Goal: Task Accomplishment & Management: Manage account settings

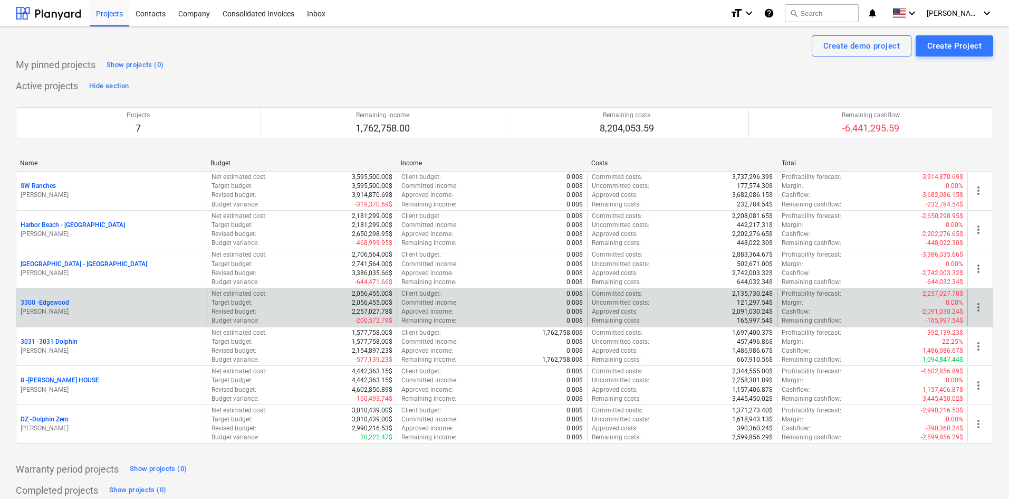
click at [59, 305] on p "3300 - [GEOGRAPHIC_DATA]" at bounding box center [45, 302] width 49 height 9
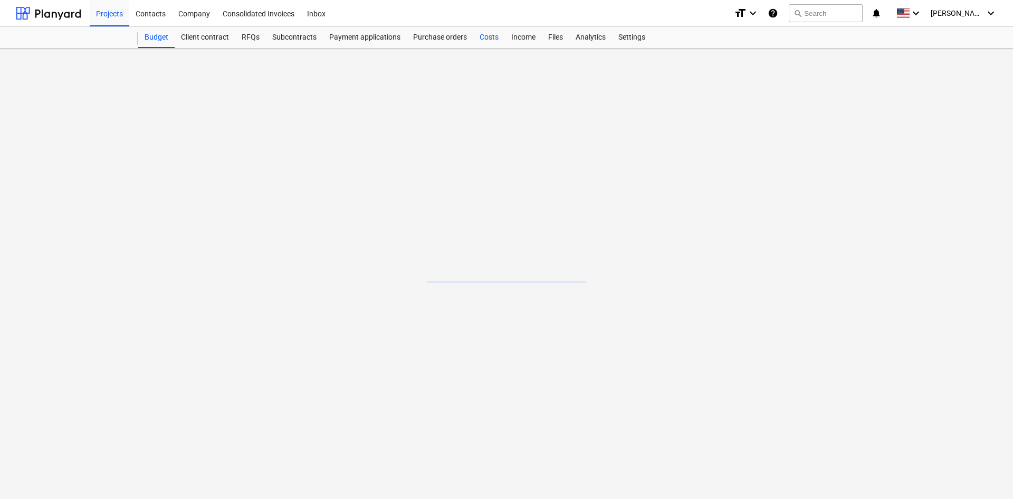
click at [495, 41] on div "Costs" at bounding box center [489, 37] width 32 height 21
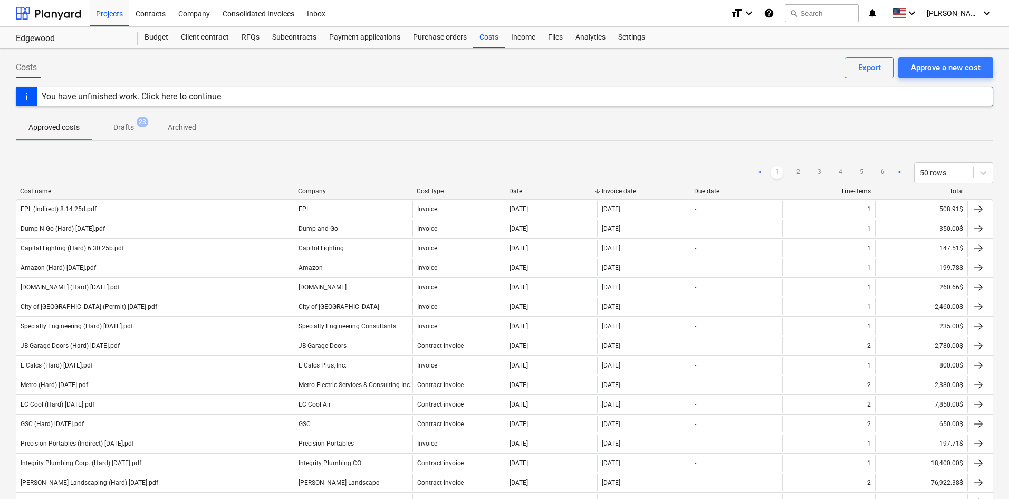
click at [37, 17] on div at bounding box center [48, 13] width 65 height 26
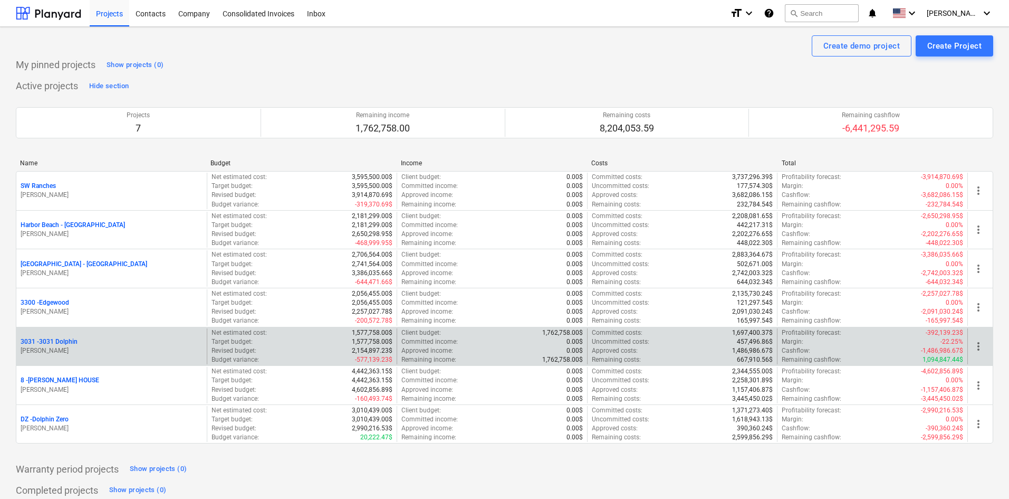
click at [75, 338] on p "3031 - 3031 Dolphin" at bounding box center [49, 341] width 57 height 9
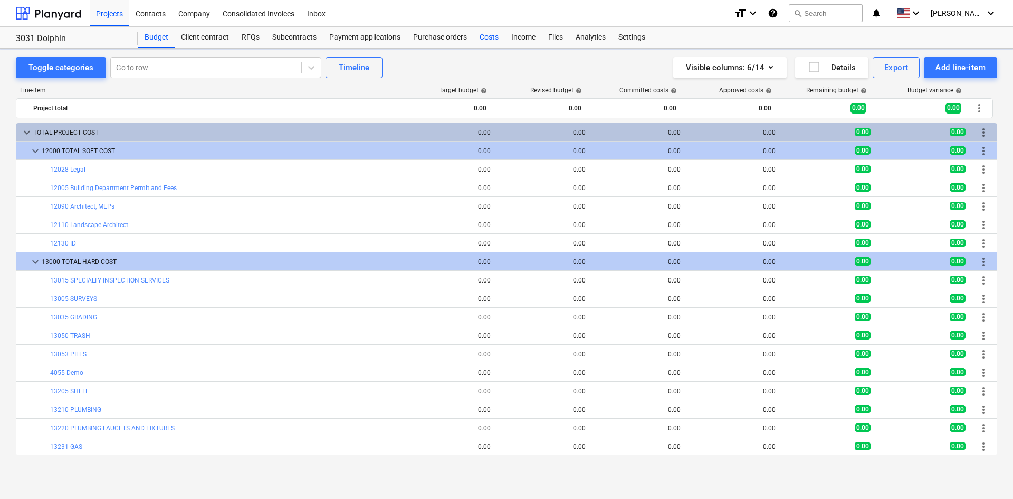
click at [486, 42] on div "Costs" at bounding box center [489, 37] width 32 height 21
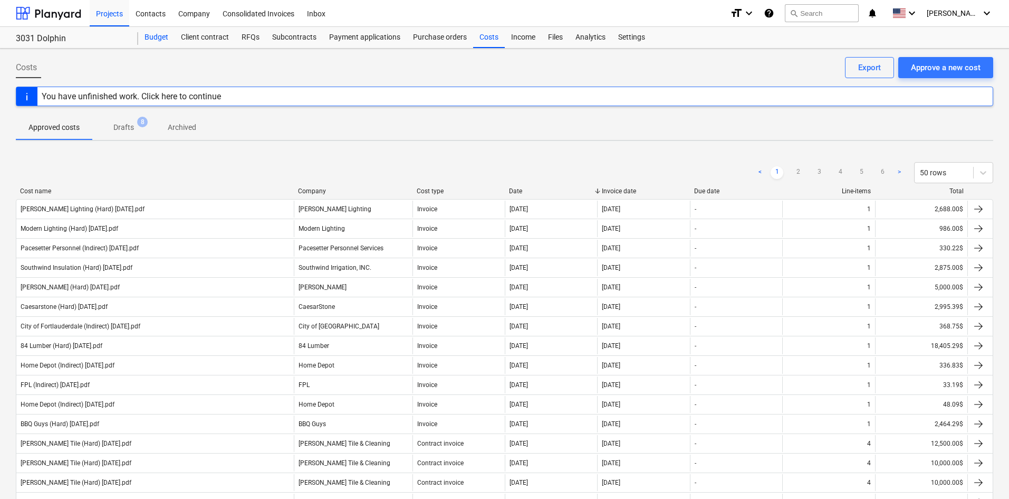
click at [149, 38] on div "Budget" at bounding box center [156, 37] width 36 height 21
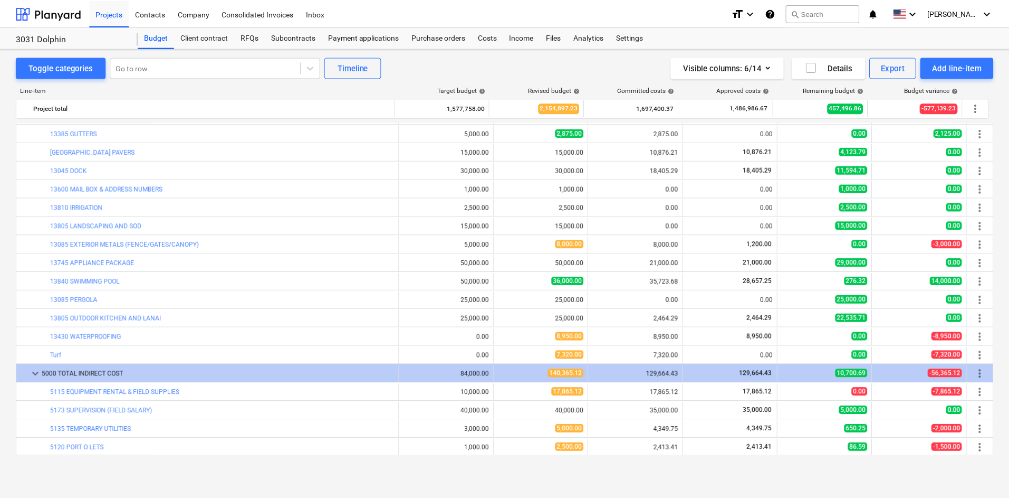
scroll to position [979, 0]
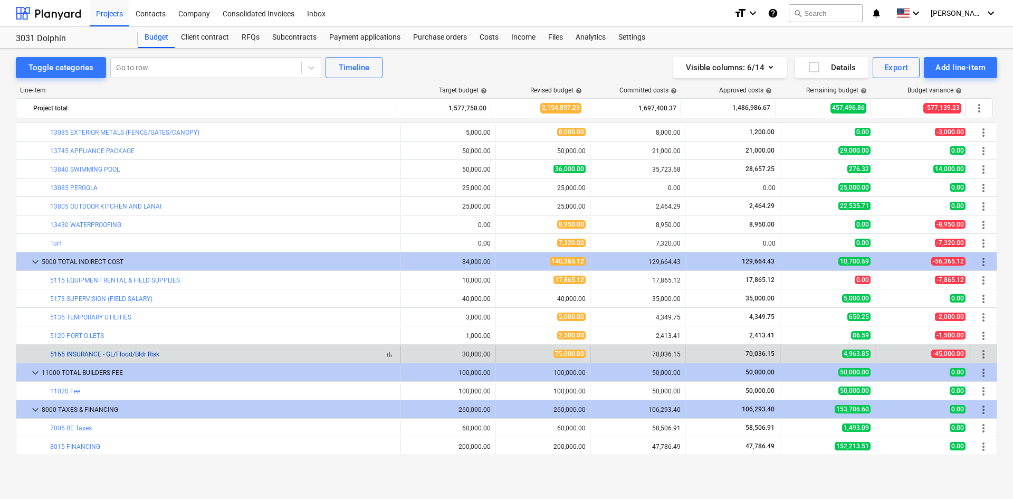
click at [124, 357] on link "5165 INSURANCE - GL/Flood/Bldr Risk" at bounding box center [104, 353] width 109 height 7
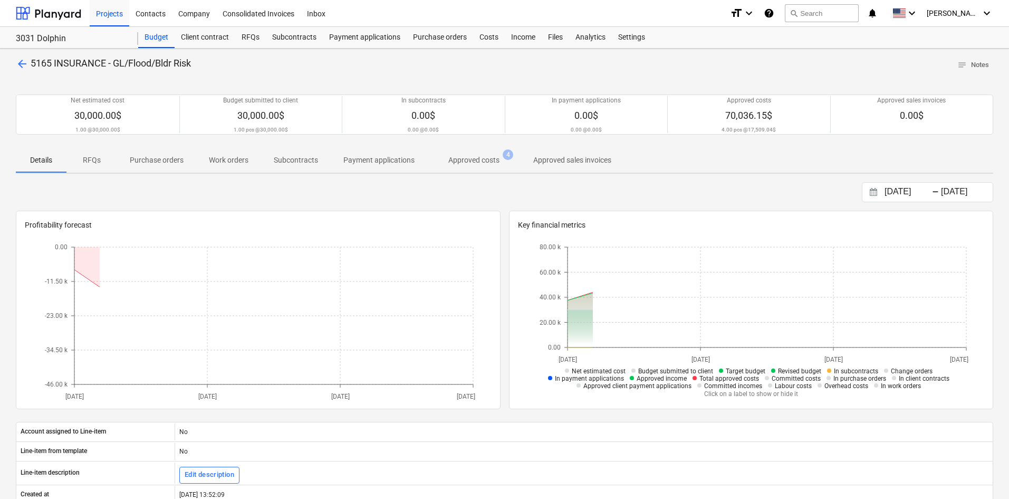
click at [482, 163] on p "Approved costs" at bounding box center [473, 160] width 51 height 11
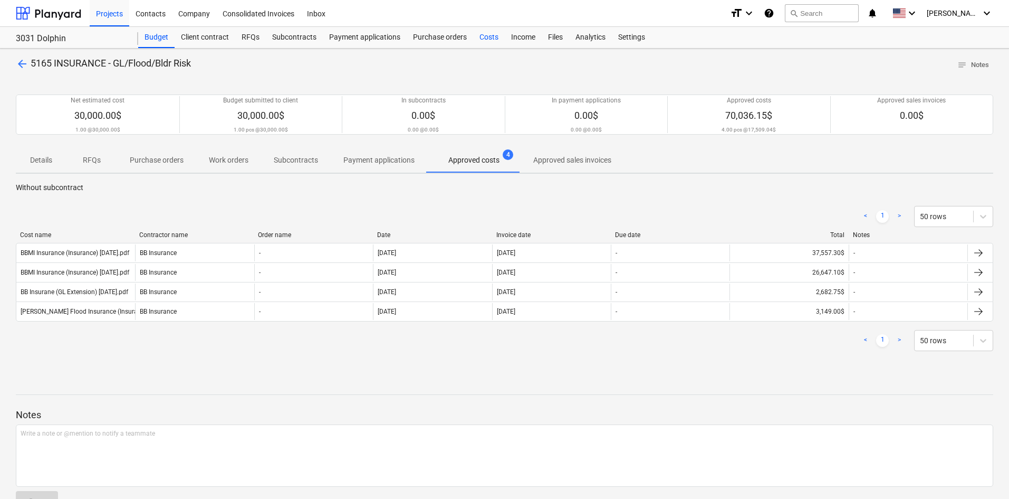
click at [486, 42] on div "Costs" at bounding box center [489, 37] width 32 height 21
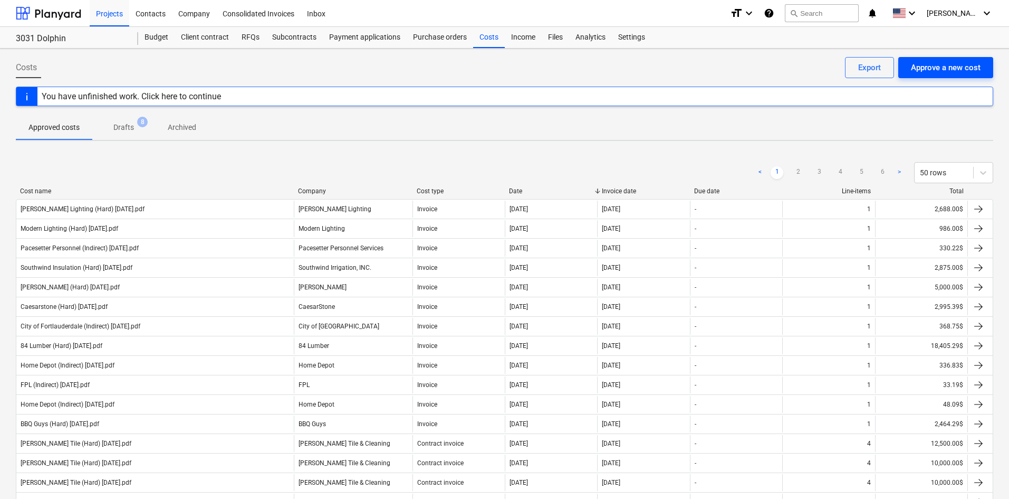
click at [933, 76] on button "Approve a new cost" at bounding box center [945, 67] width 95 height 21
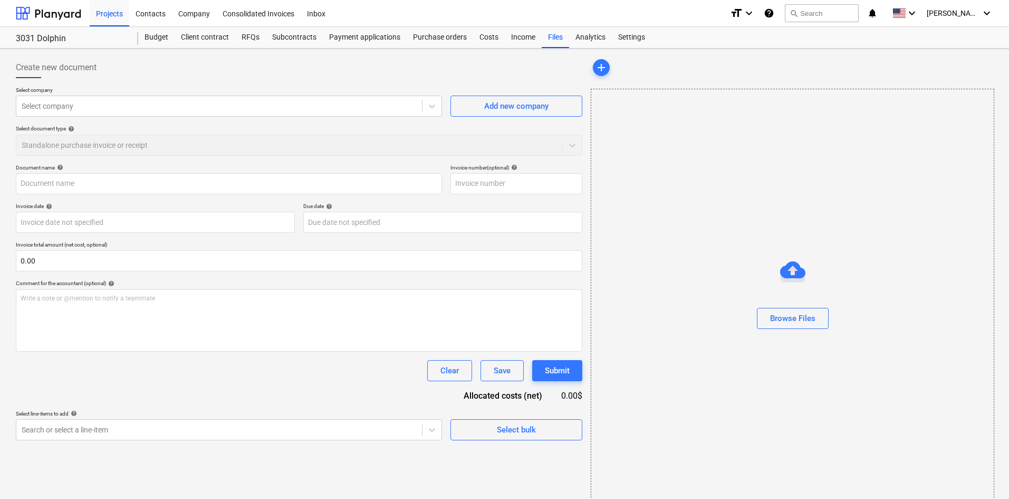
click at [246, 119] on div "Select company Select company Add new company Select document type help Standal…" at bounding box center [299, 126] width 567 height 78
click at [250, 110] on div at bounding box center [219, 106] width 395 height 11
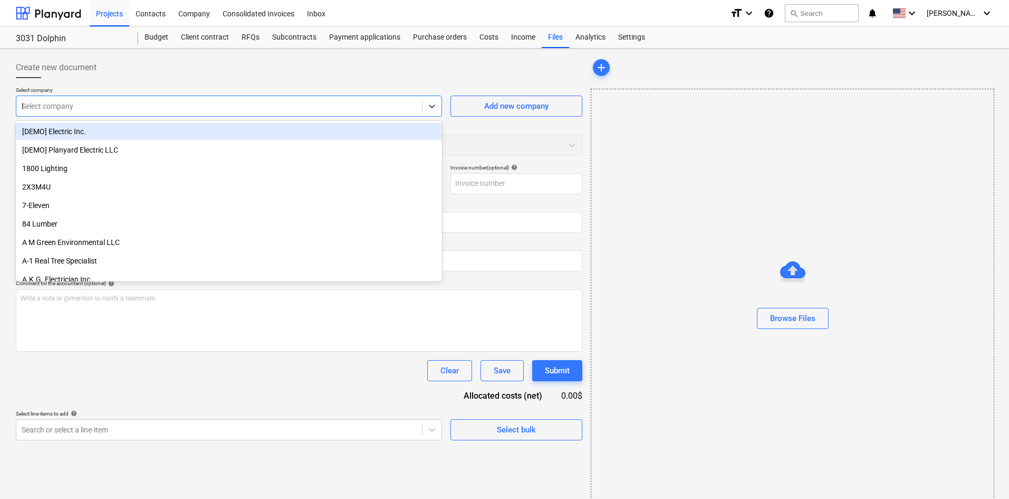
type input "bb"
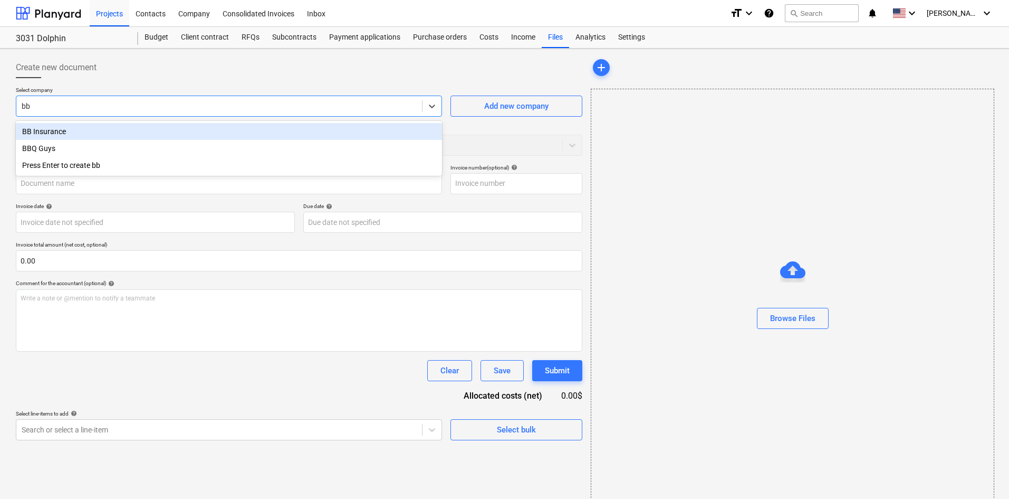
click at [276, 125] on div "BB Insurance" at bounding box center [229, 131] width 426 height 17
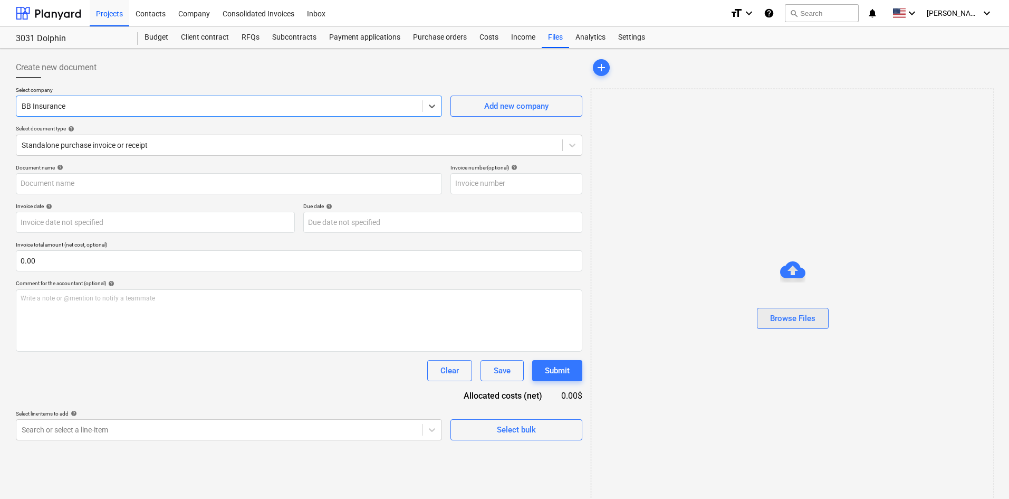
click at [791, 321] on div "Browse Files" at bounding box center [792, 318] width 45 height 14
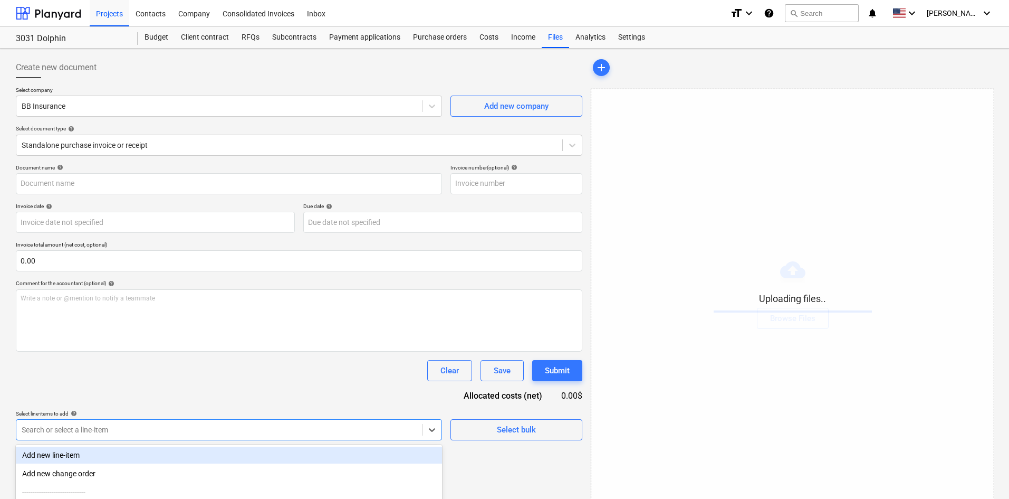
scroll to position [106, 0]
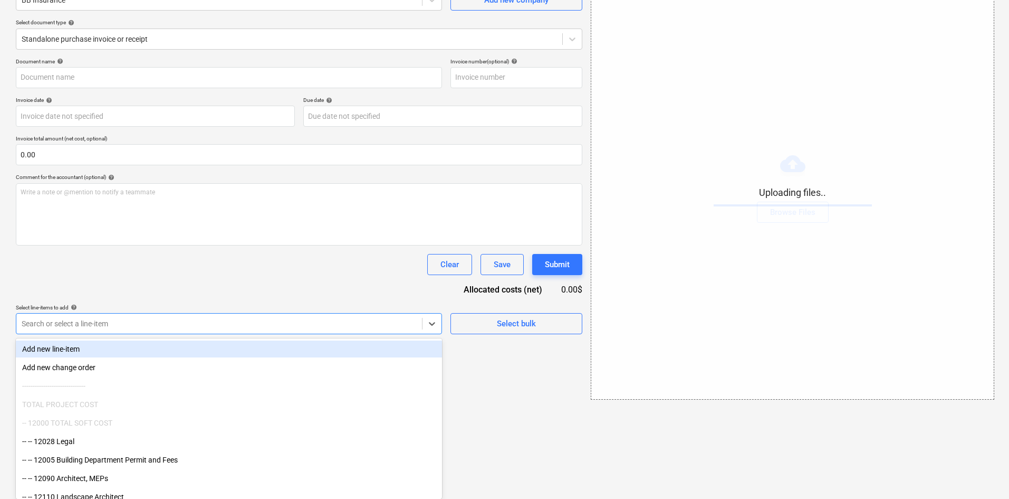
click at [215, 392] on body "Projects Contacts Company Consolidated Invoices Inbox format_size keyboard_arro…" at bounding box center [504, 143] width 1009 height 499
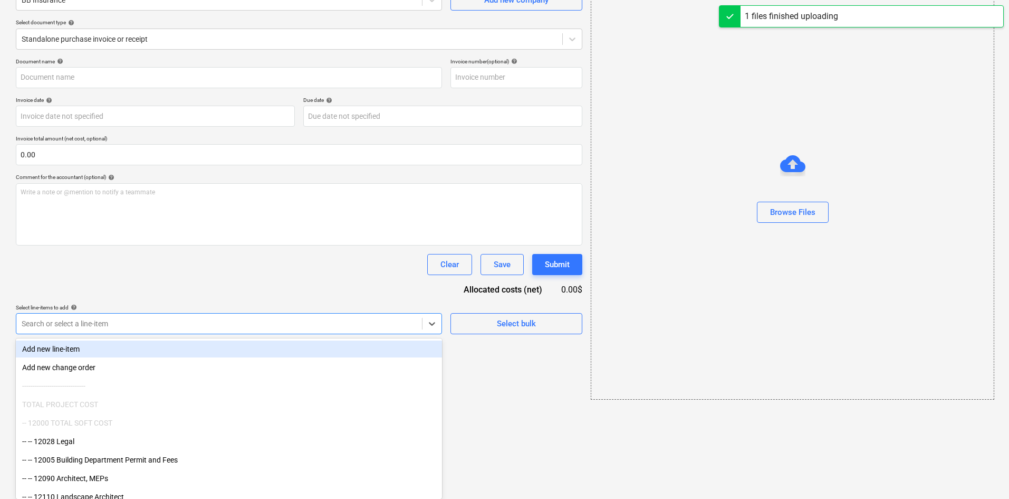
type input "i"
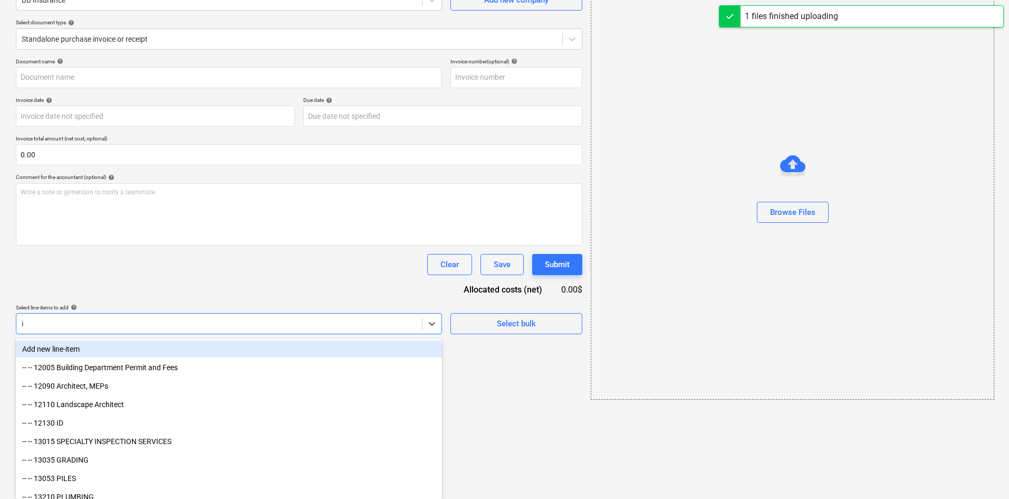
type input "BBMI Insurance (Insurance) [DATE].pdf"
type input "ins"
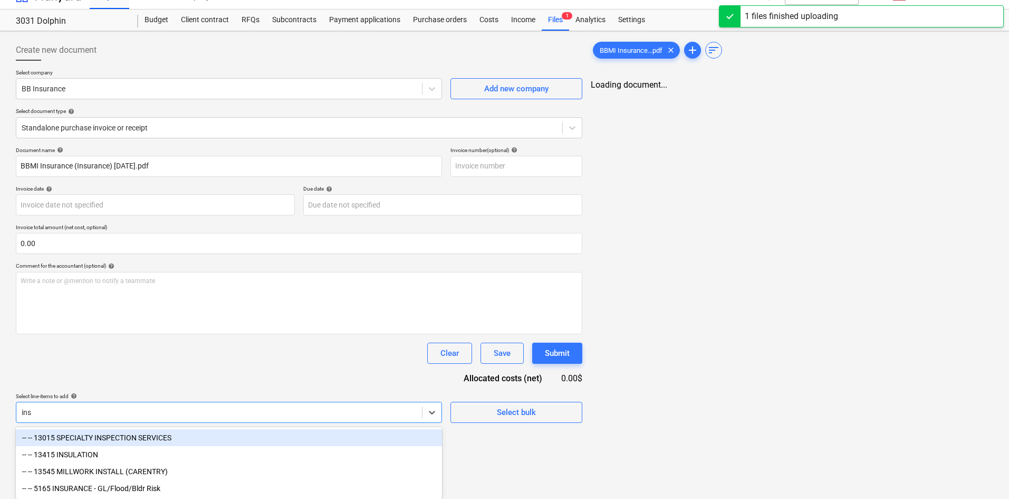
scroll to position [106, 0]
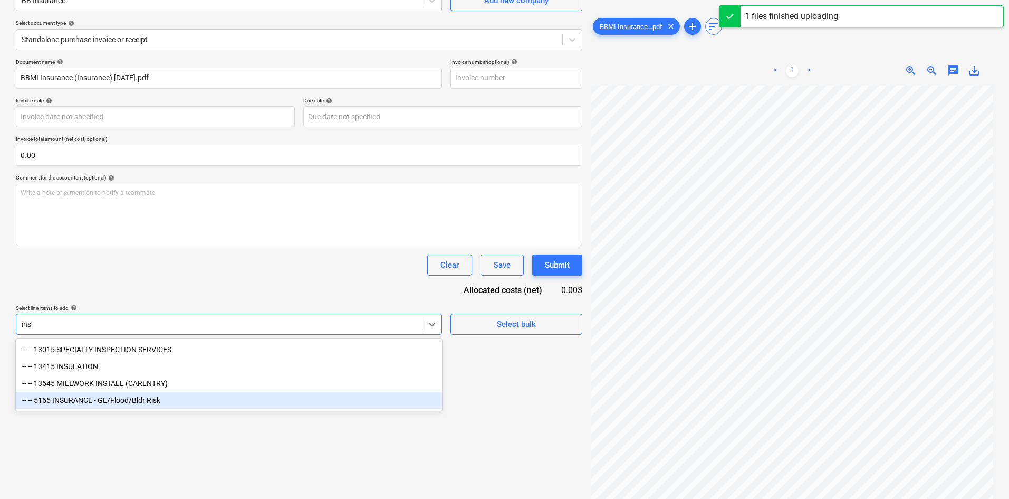
click at [175, 405] on div "-- -- 5165 INSURANCE - GL/Flood/Bldr Risk" at bounding box center [229, 399] width 426 height 17
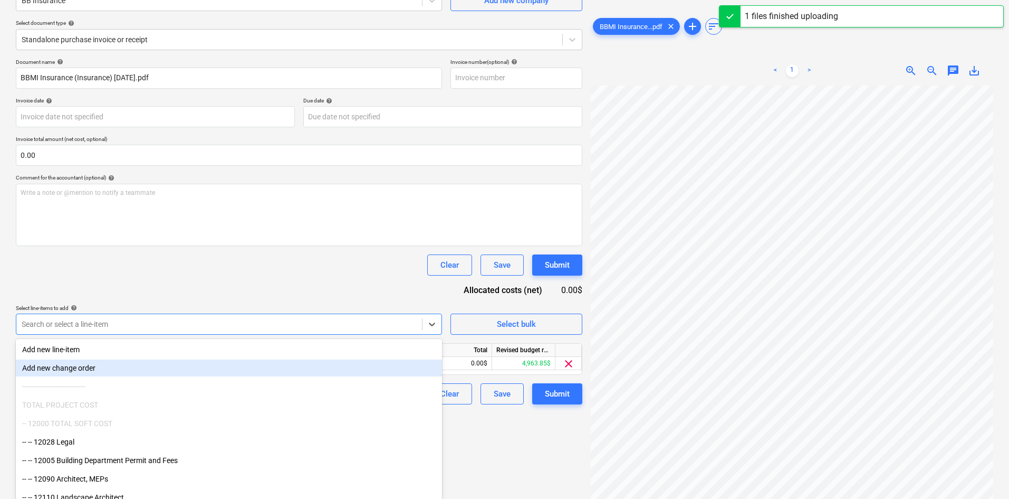
click at [381, 293] on div "Document name help BBMI Insurance (Insurance) [DATE].pdf Invoice number (option…" at bounding box center [299, 232] width 567 height 346
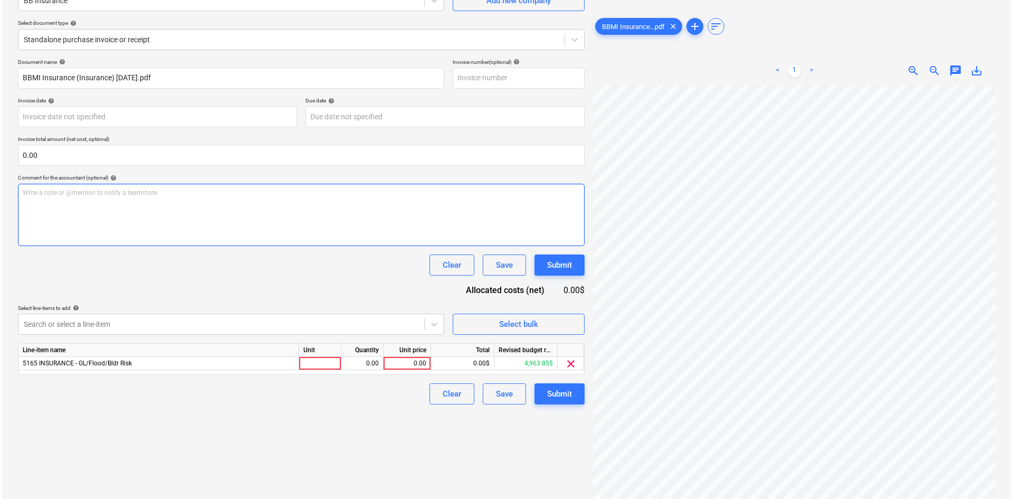
scroll to position [360, 270]
click at [562, 216] on div "Create new document Select company BB Insurance Add new company Select document…" at bounding box center [505, 220] width 986 height 547
click at [394, 357] on div "0.00" at bounding box center [405, 363] width 39 height 13
type input "17491.75"
click at [402, 421] on div "Create new document Select company BB Insurance Add new company Select document…" at bounding box center [299, 220] width 575 height 547
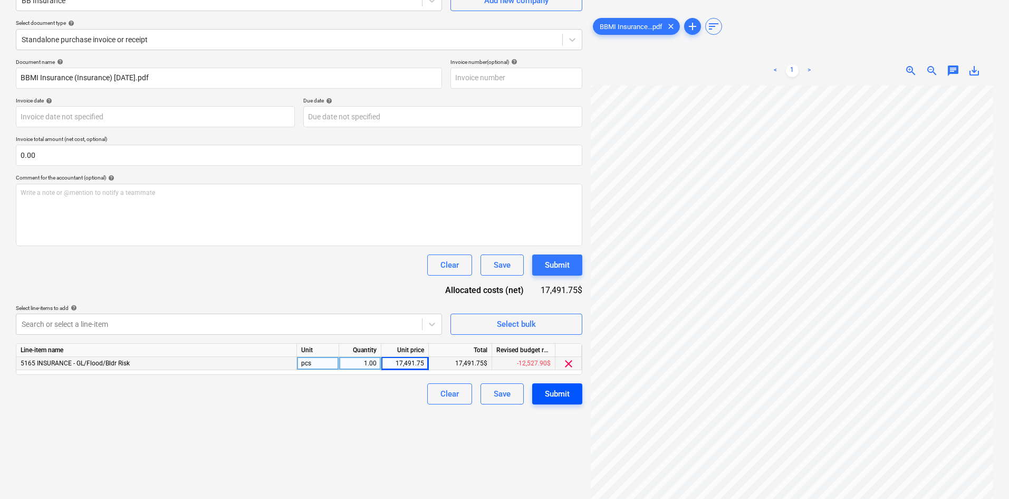
click at [549, 395] on div "Submit" at bounding box center [557, 394] width 25 height 14
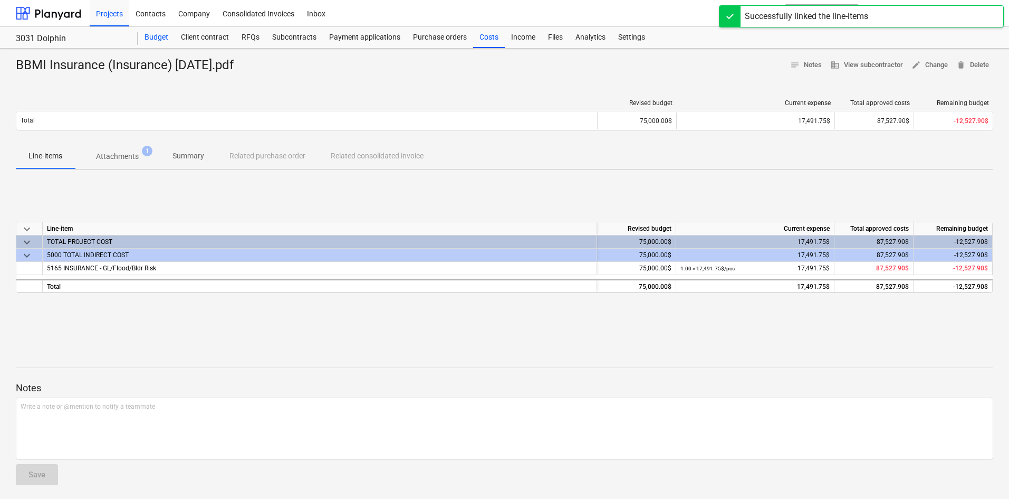
click at [160, 36] on div "Budget" at bounding box center [156, 37] width 36 height 21
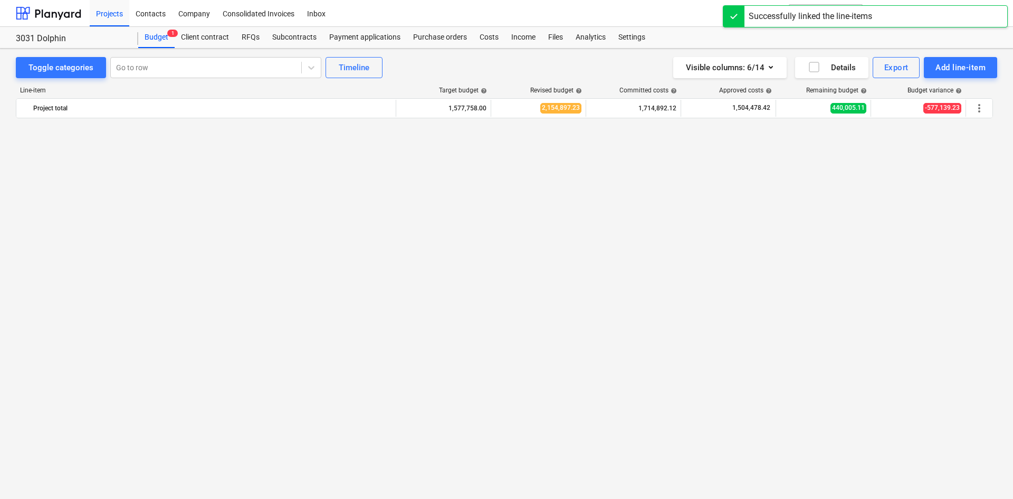
scroll to position [979, 0]
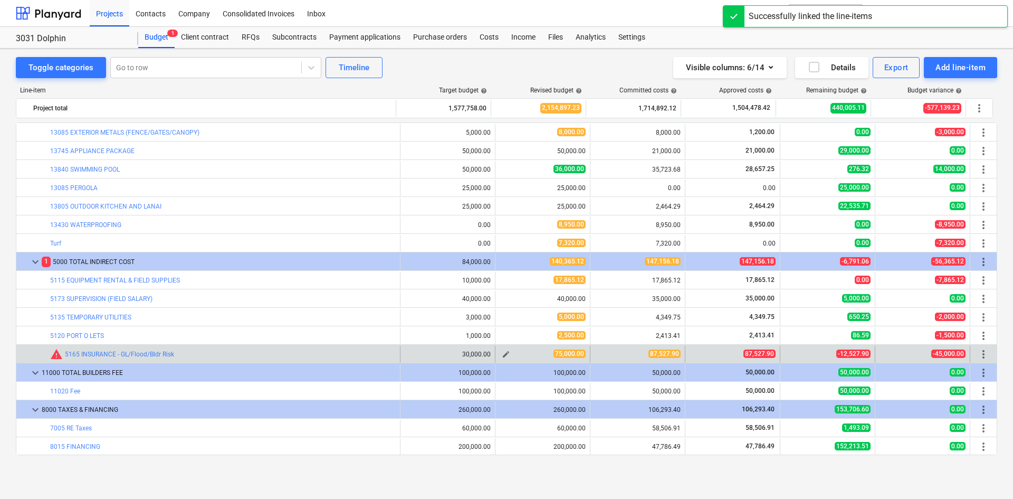
click at [502, 352] on span "edit" at bounding box center [506, 354] width 8 height 8
type textarea "x"
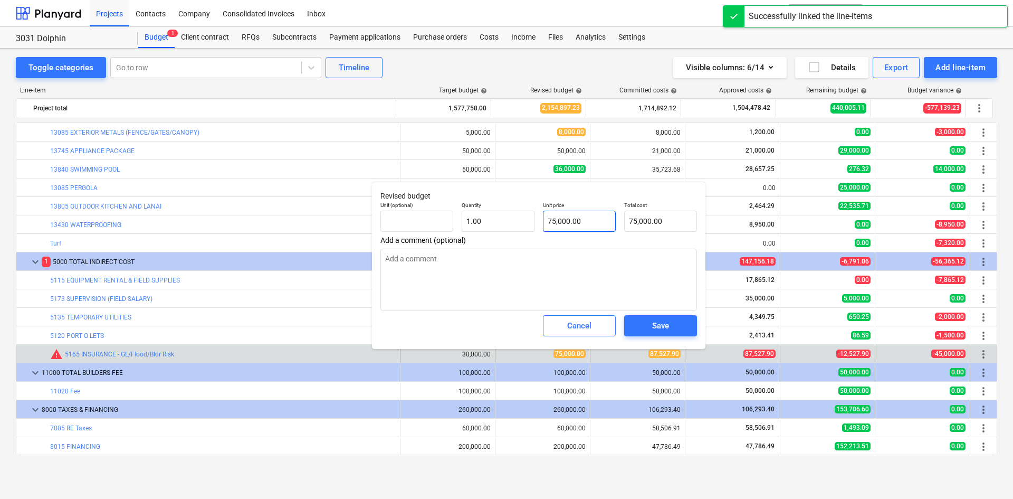
type input "75000"
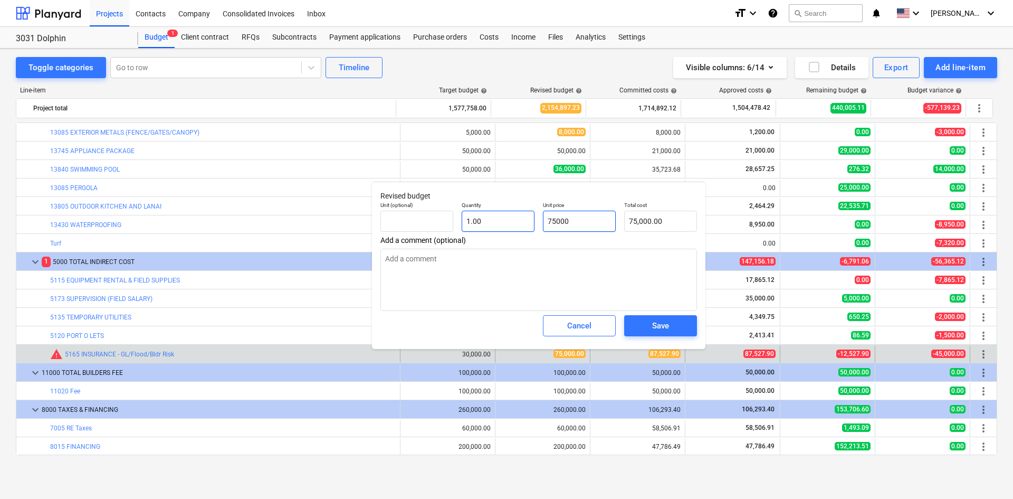
drag, startPoint x: 585, startPoint y: 218, endPoint x: 492, endPoint y: 223, distance: 92.4
click at [492, 223] on div "Unit (optional) Quantity 1.00 Unit price 75000 Total cost 75,000.00" at bounding box center [538, 216] width 325 height 39
type textarea "x"
type input "8"
type input "8.00"
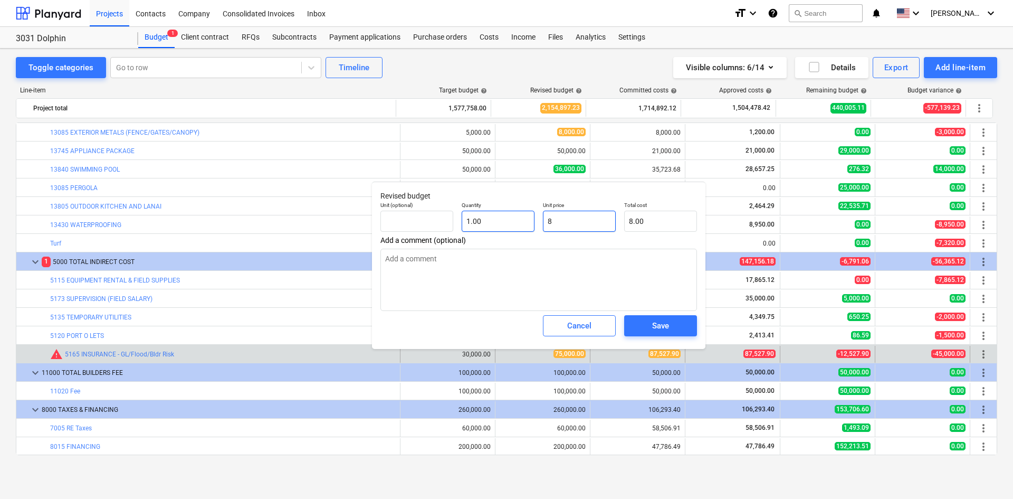
type textarea "x"
type input "87"
type input "87.00"
type textarea "x"
type input "875"
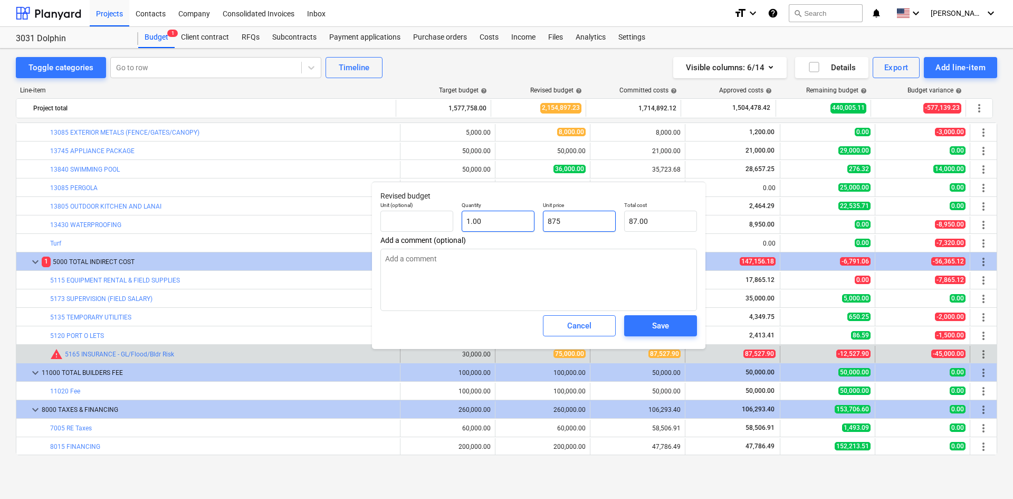
type input "875.00"
type textarea "x"
type input "8752"
type input "8,752.00"
type textarea "x"
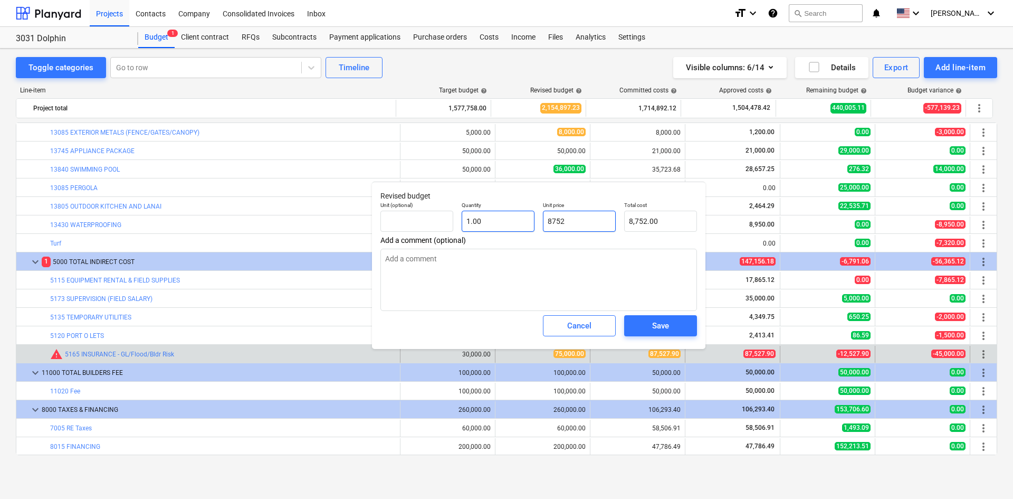
type input "87527"
type input "87,527.00"
type textarea "x"
type input "87527."
type textarea "x"
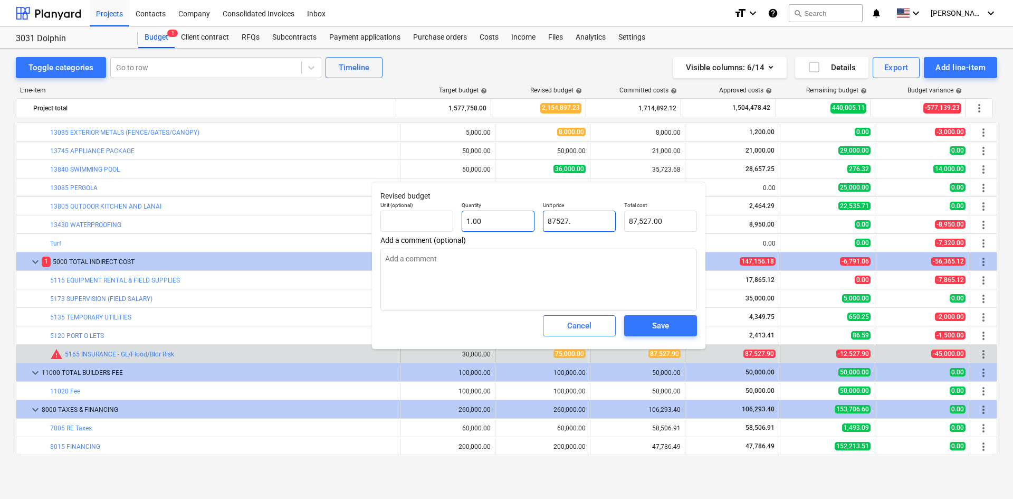
type input "87527.9"
type input "87,527.90"
type textarea "x"
type input "87527.90"
type textarea "x"
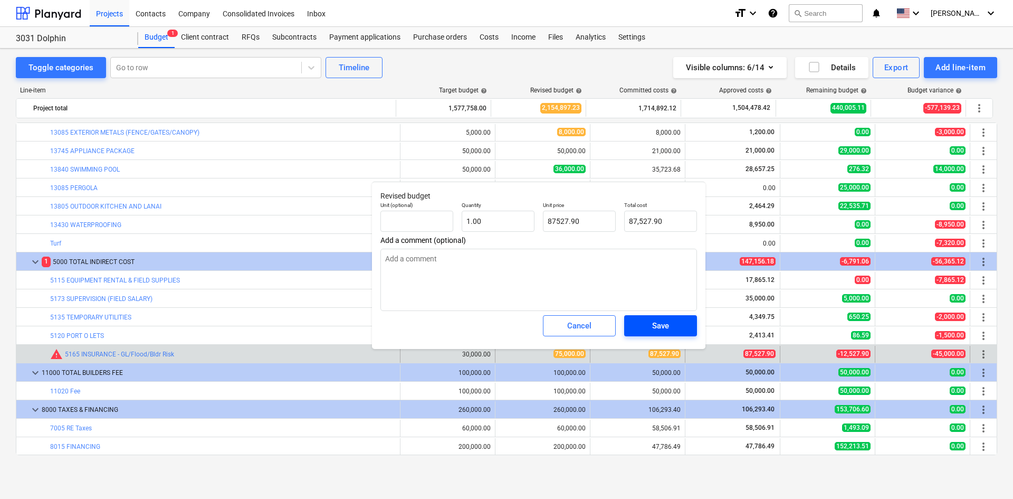
type input "87,527.90"
click at [645, 319] on span "Save" at bounding box center [660, 326] width 47 height 14
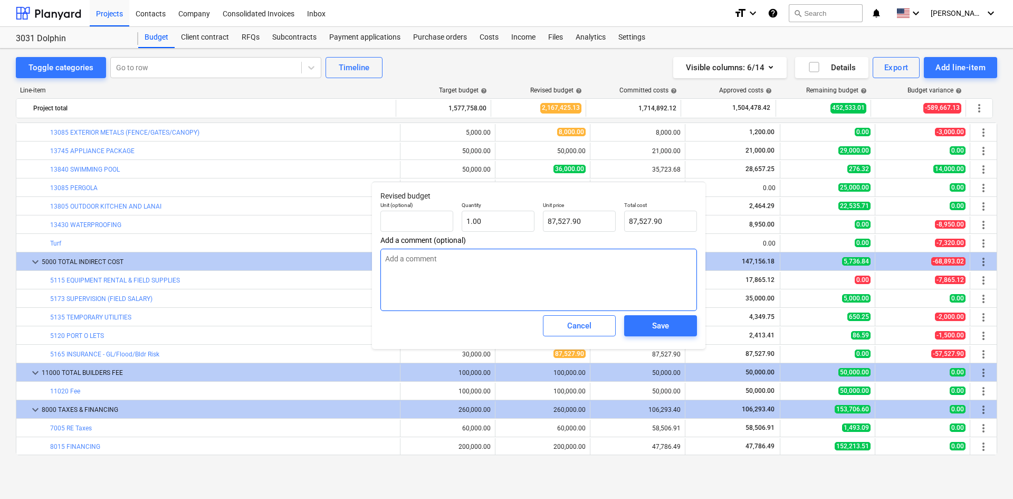
type textarea "x"
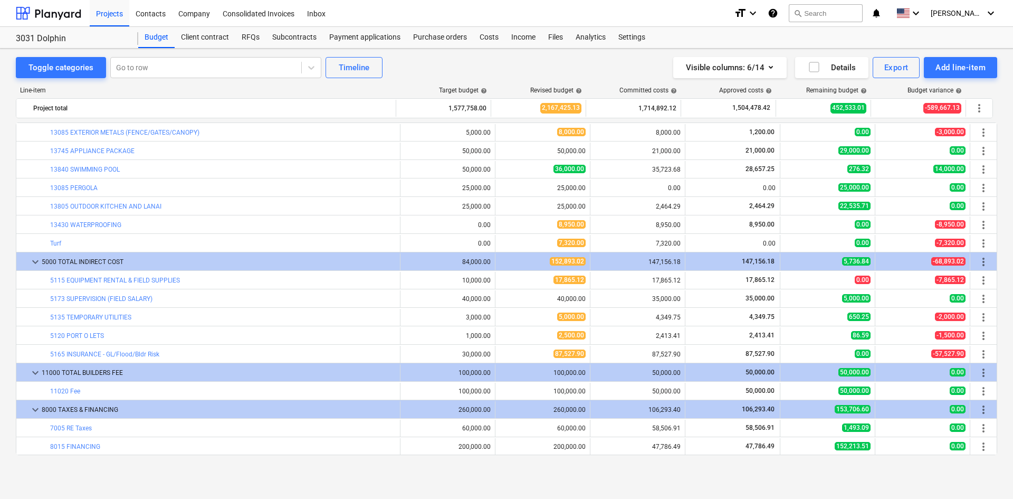
click at [592, 488] on div "Toggle categories Go to row Timeline Visible columns : 6/14 Details Export Add …" at bounding box center [506, 274] width 1013 height 450
click at [480, 45] on div "Costs" at bounding box center [489, 37] width 32 height 21
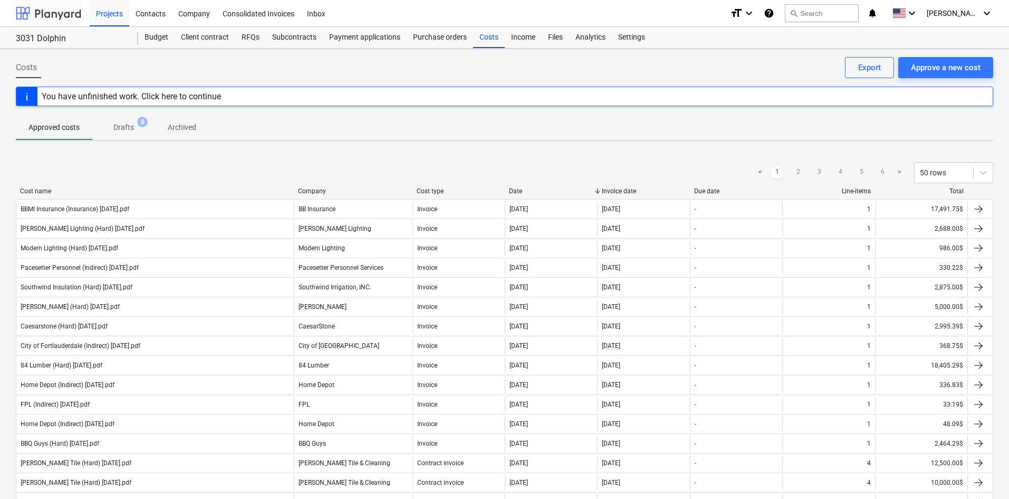
click at [18, 12] on div at bounding box center [48, 13] width 65 height 26
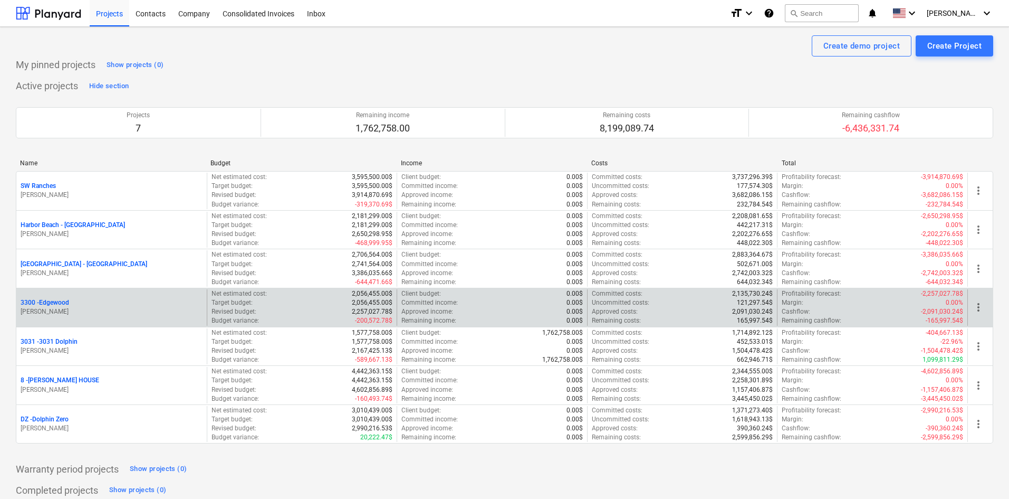
click at [59, 305] on p "3300 - [GEOGRAPHIC_DATA]" at bounding box center [45, 302] width 49 height 9
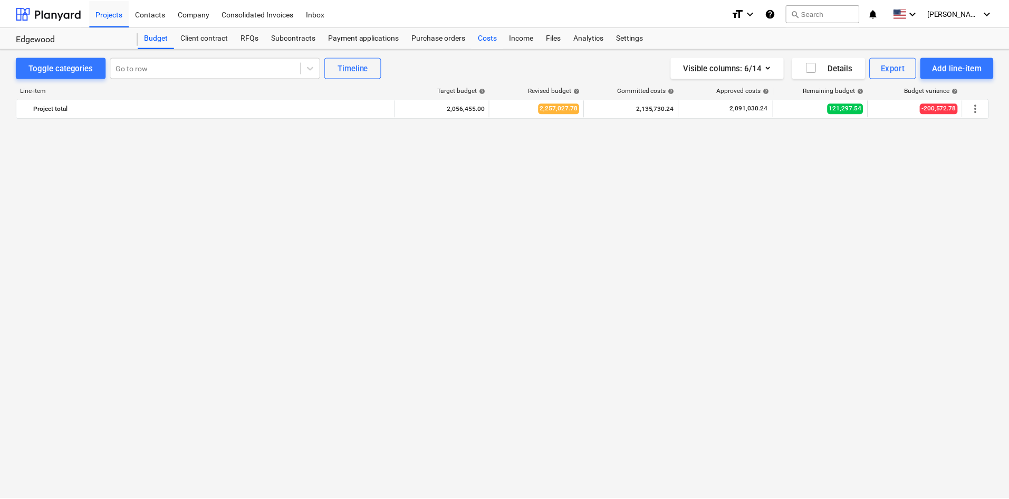
scroll to position [1145, 0]
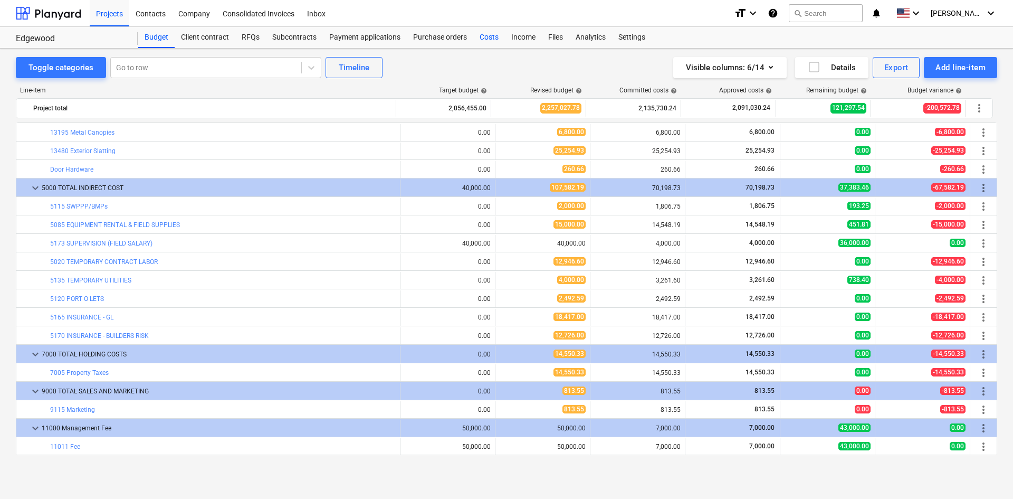
click at [493, 35] on div "Costs" at bounding box center [489, 37] width 32 height 21
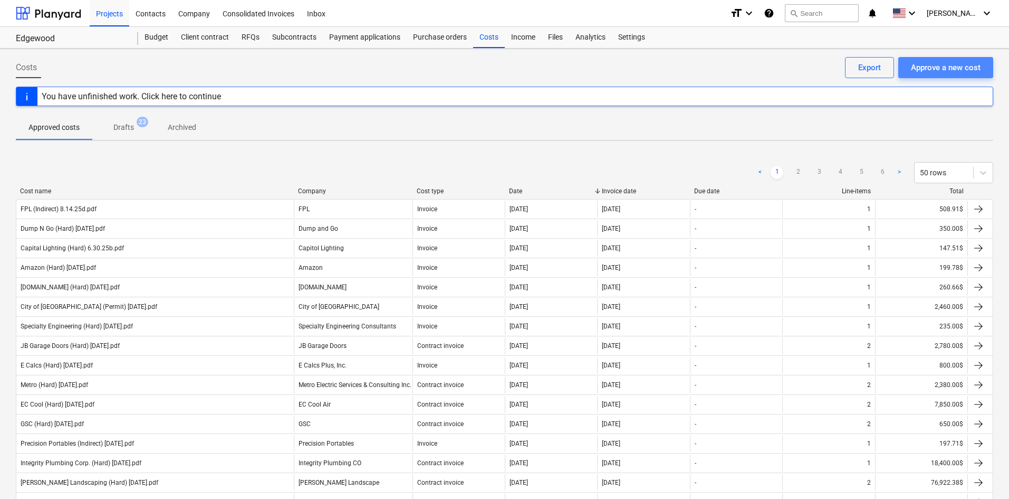
click at [969, 70] on div "Approve a new cost" at bounding box center [946, 68] width 70 height 14
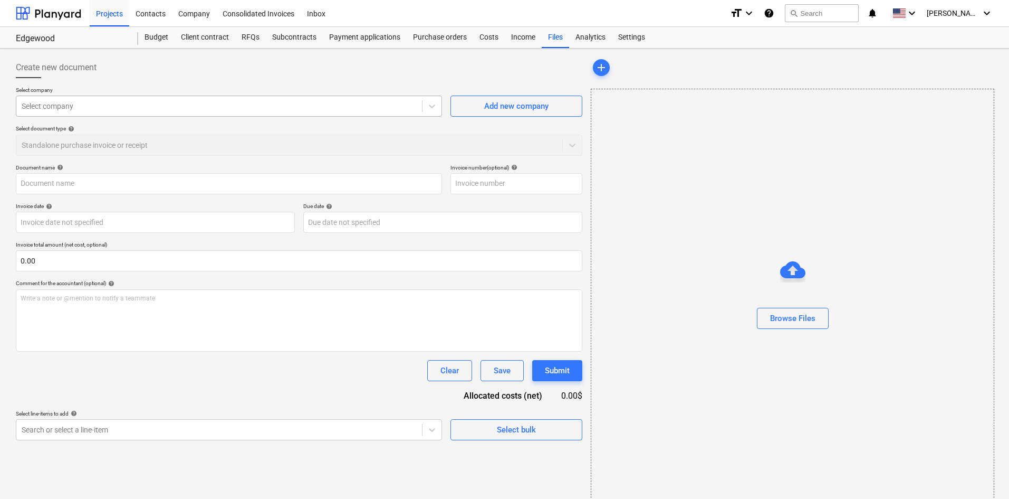
click at [123, 101] on div at bounding box center [219, 106] width 395 height 11
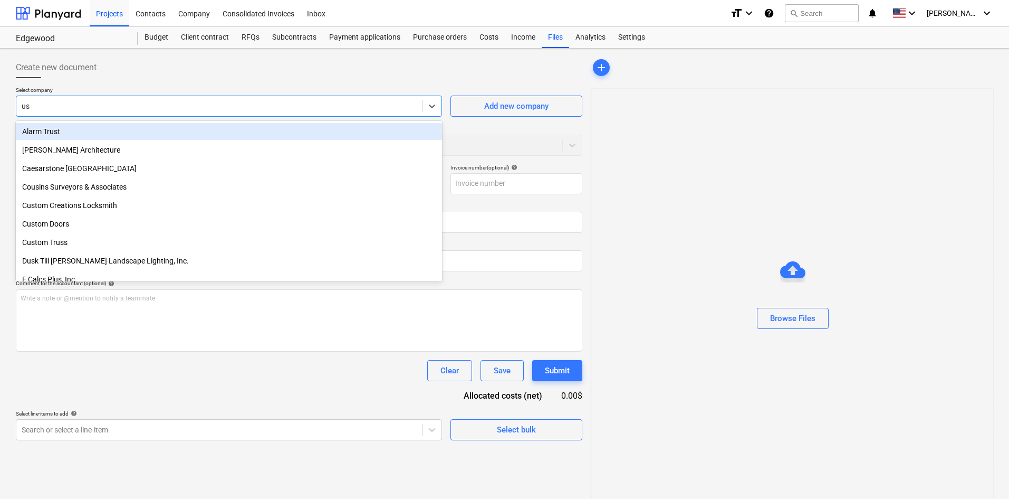
type input "u"
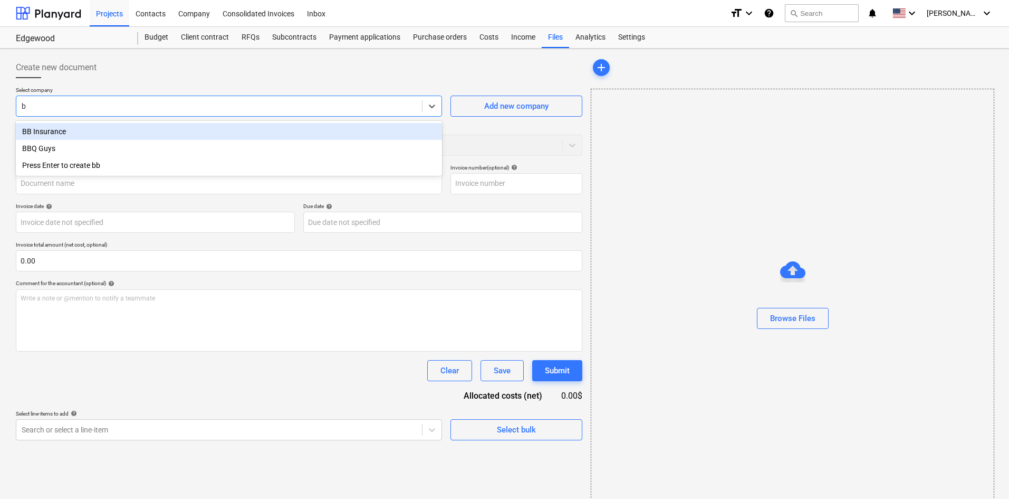
type input "bb"
click at [116, 130] on div "BB Insurance" at bounding box center [229, 131] width 426 height 17
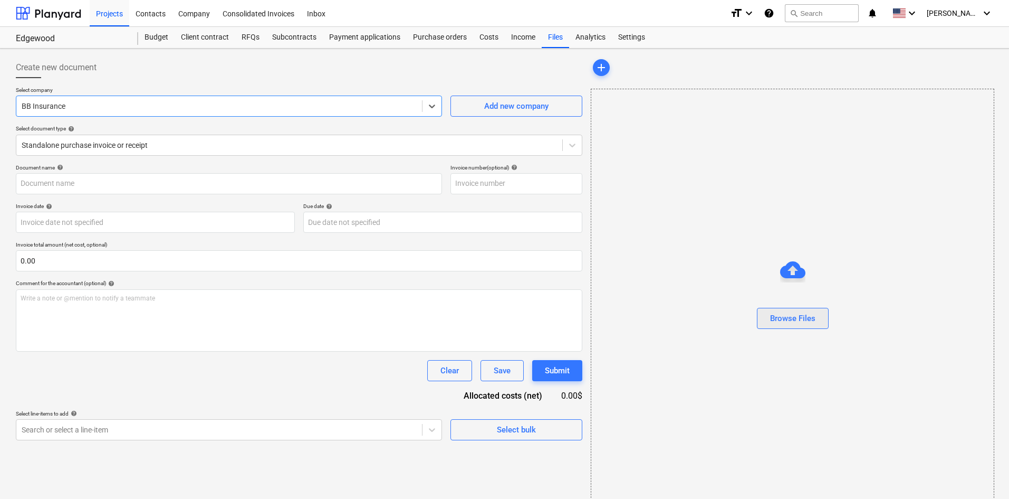
click at [790, 320] on div "Browse Files" at bounding box center [792, 318] width 45 height 14
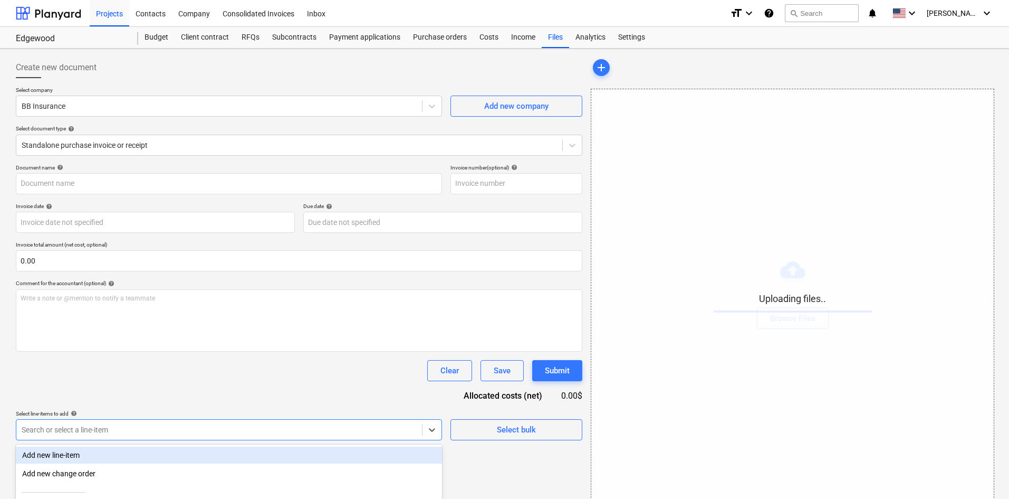
click at [140, 423] on body "Projects Contacts Company Consolidated Invoices Inbox format_size keyboard_arro…" at bounding box center [504, 249] width 1009 height 499
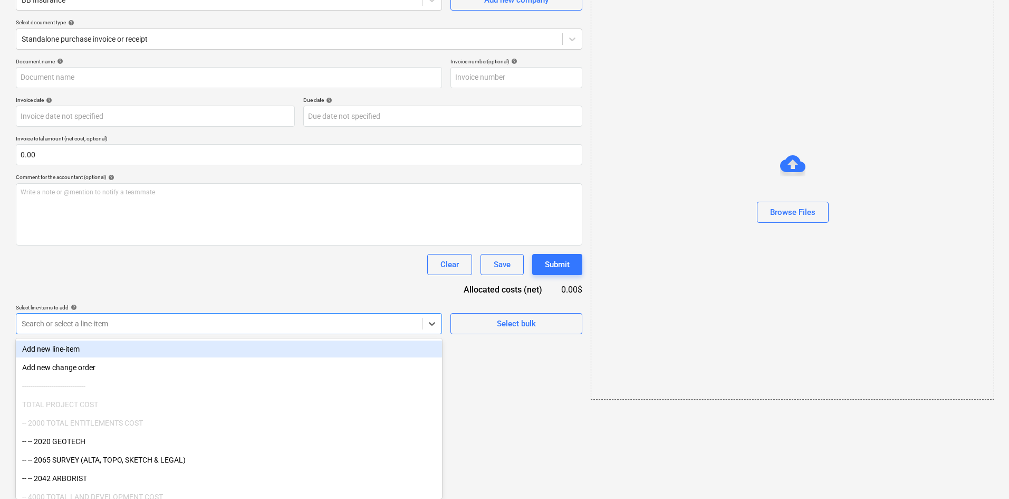
type input "US Assurance (Insuracne) [DATE].pdf"
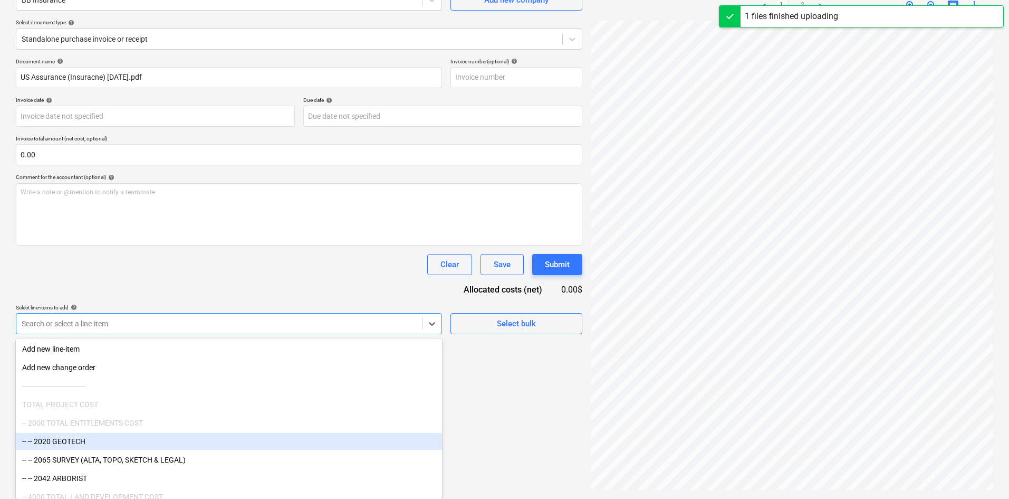
scroll to position [8, 87]
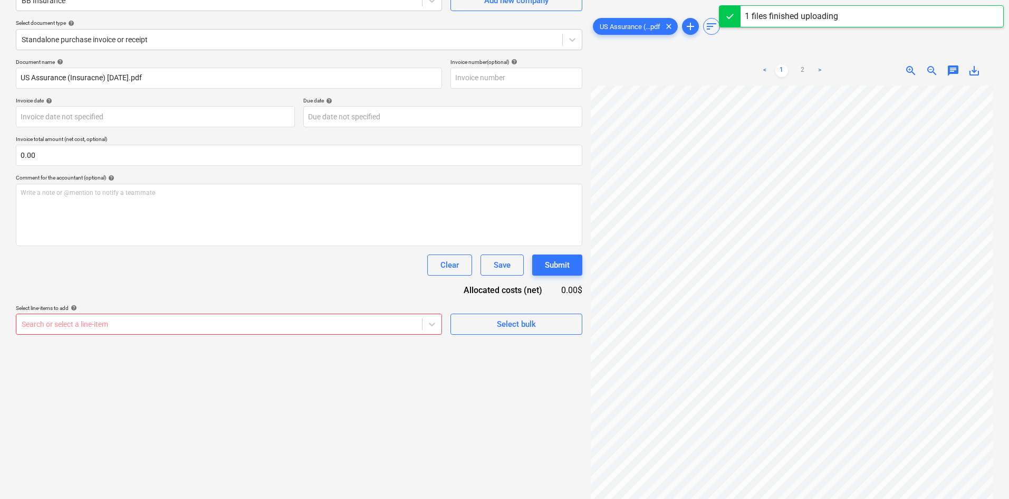
drag, startPoint x: 140, startPoint y: 423, endPoint x: 497, endPoint y: 389, distance: 358.8
click at [497, 389] on div "Create new document Select company BB Insurance Add new company Select document…" at bounding box center [505, 220] width 986 height 547
click at [295, 331] on div "Search or select a line-item" at bounding box center [229, 323] width 426 height 21
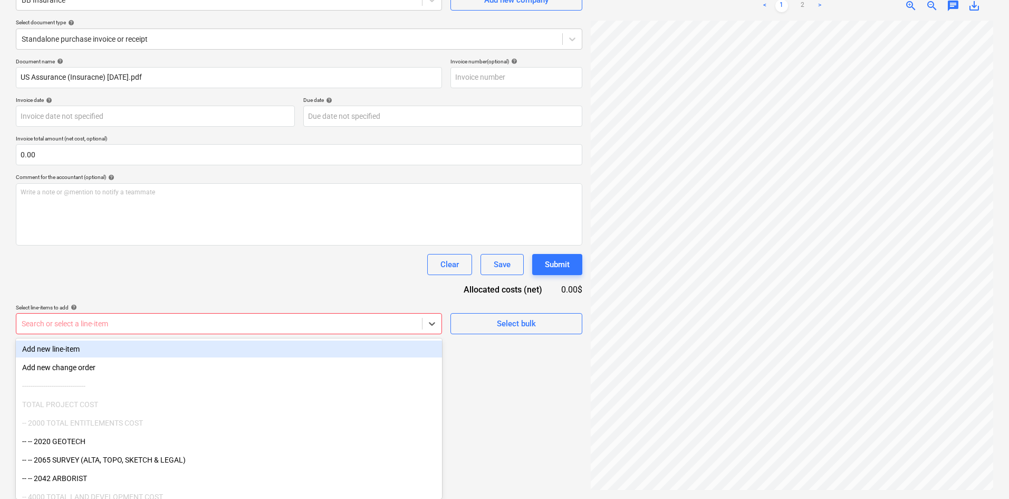
type input "s"
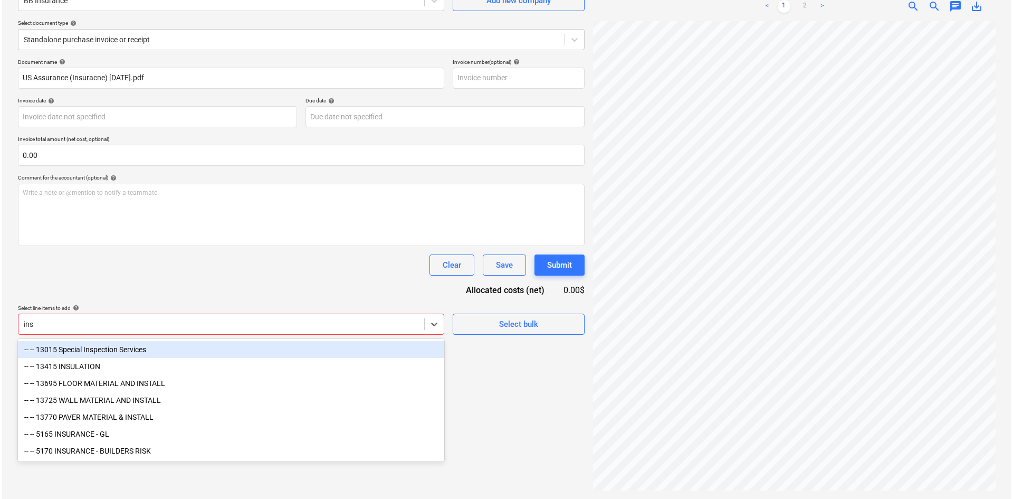
scroll to position [106, 0]
type input "insur"
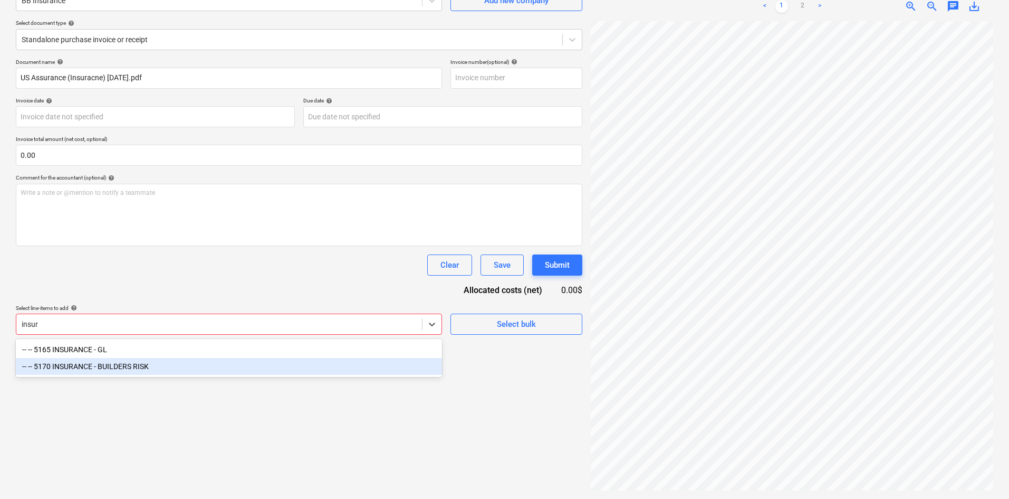
click at [141, 367] on div "-- -- 5170 INSURANCE - BUILDERS RISK" at bounding box center [229, 366] width 426 height 17
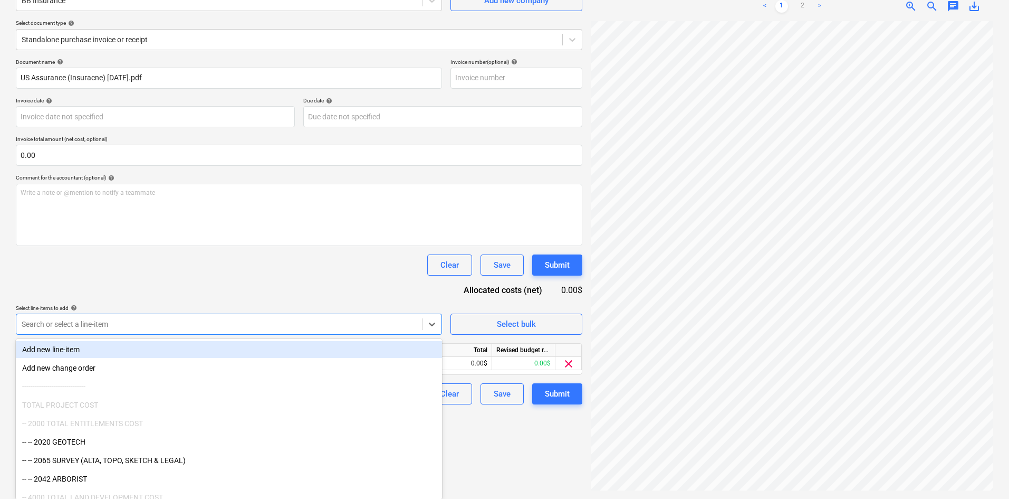
click at [269, 302] on div "Document name help US Assurance (Insuracne) [DATE].pdf Invoice number (optional…" at bounding box center [299, 232] width 567 height 346
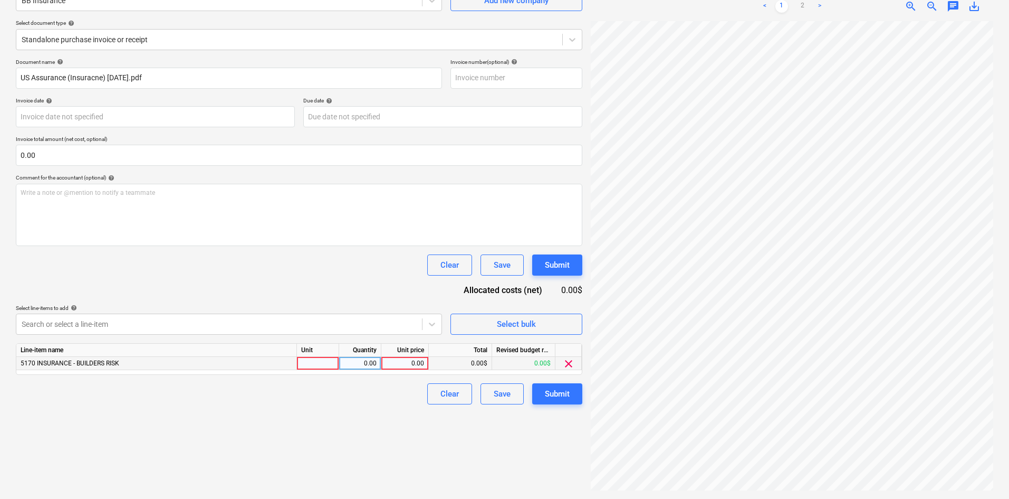
click at [405, 360] on div "0.00" at bounding box center [405, 363] width 39 height 13
type input "3"
click at [802, 2] on link "2" at bounding box center [803, 6] width 13 height 13
click at [778, 8] on link "1" at bounding box center [781, 6] width 13 height 13
drag, startPoint x: 404, startPoint y: 358, endPoint x: 490, endPoint y: 350, distance: 86.9
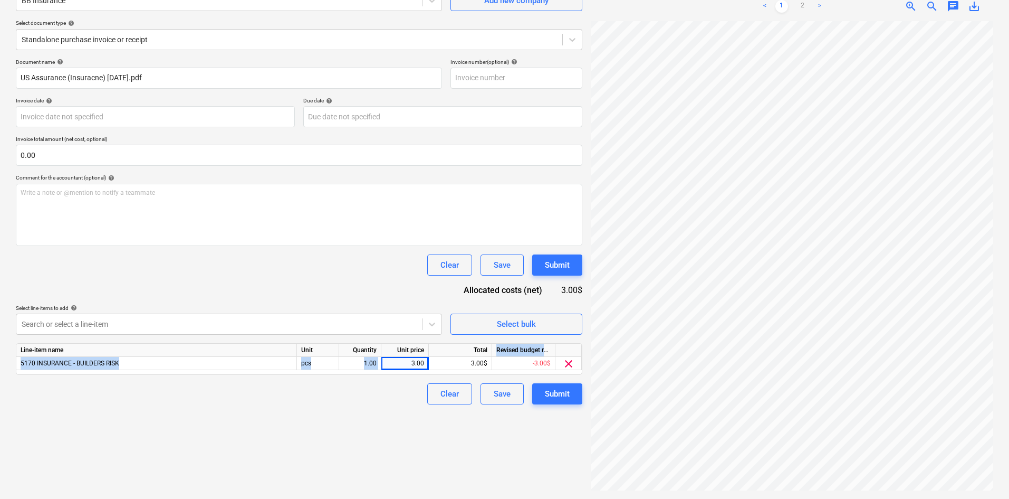
click at [490, 350] on div "Line-item name Unit Quantity Unit price Total Revised budget remaining 5170 INS…" at bounding box center [299, 359] width 567 height 32
click at [414, 366] on div "3.00" at bounding box center [405, 363] width 39 height 13
click at [414, 366] on input "3" at bounding box center [404, 363] width 47 height 13
type input "2"
type input "3267.82"
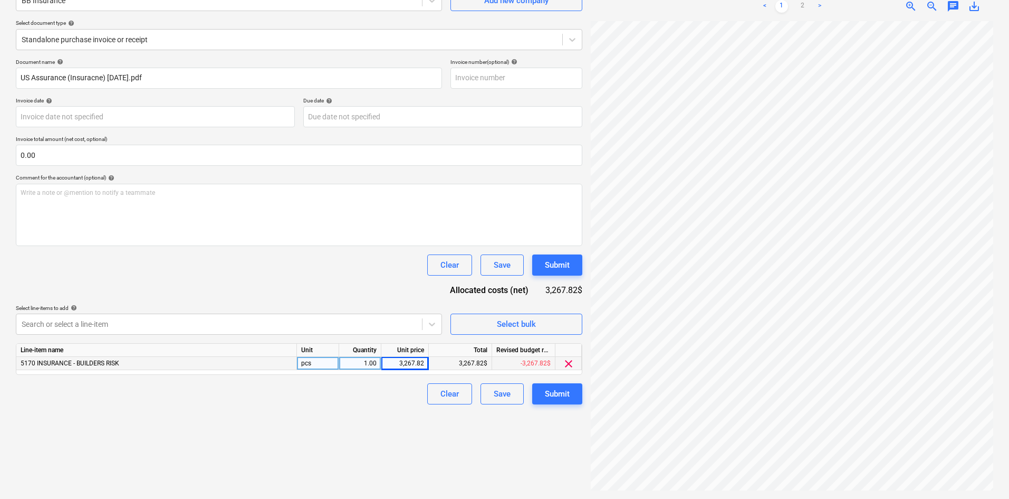
click at [386, 459] on div "Create new document Select company BB Insurance Add new company Select document…" at bounding box center [299, 220] width 575 height 547
click at [557, 400] on div "Submit" at bounding box center [557, 394] width 25 height 14
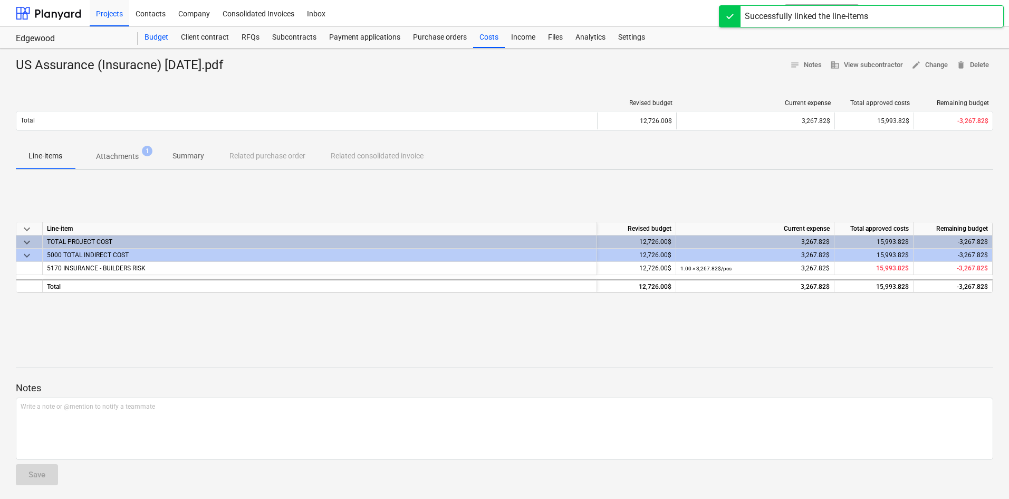
click at [162, 40] on div "Budget" at bounding box center [156, 37] width 36 height 21
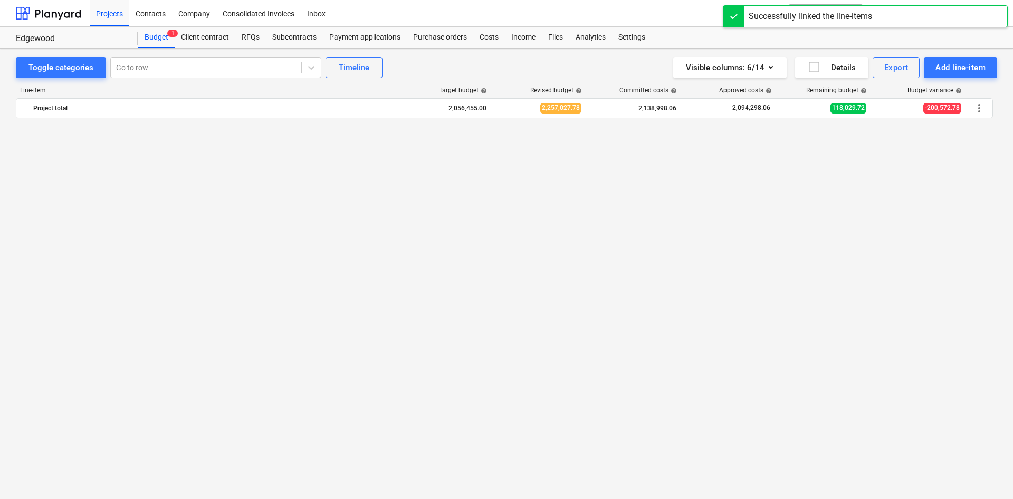
scroll to position [1145, 0]
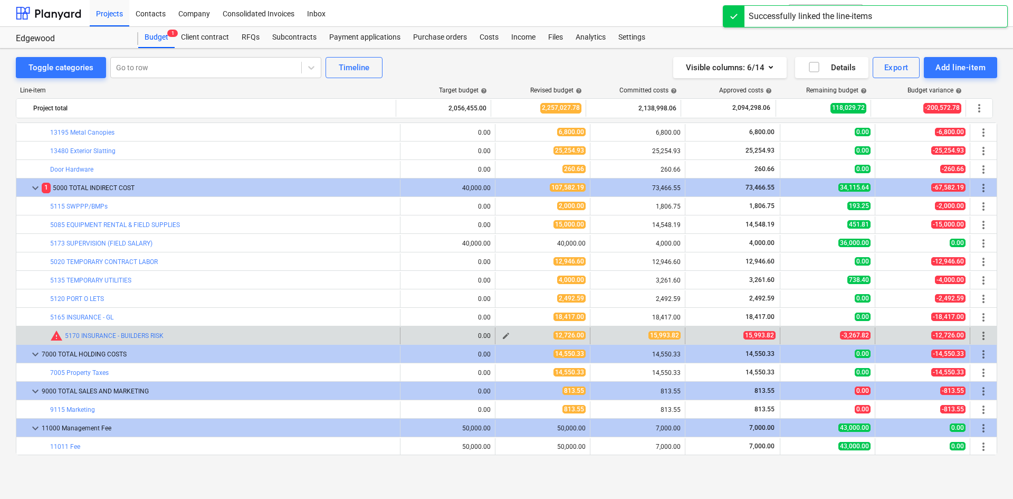
click at [502, 337] on span "edit" at bounding box center [506, 335] width 8 height 8
type textarea "x"
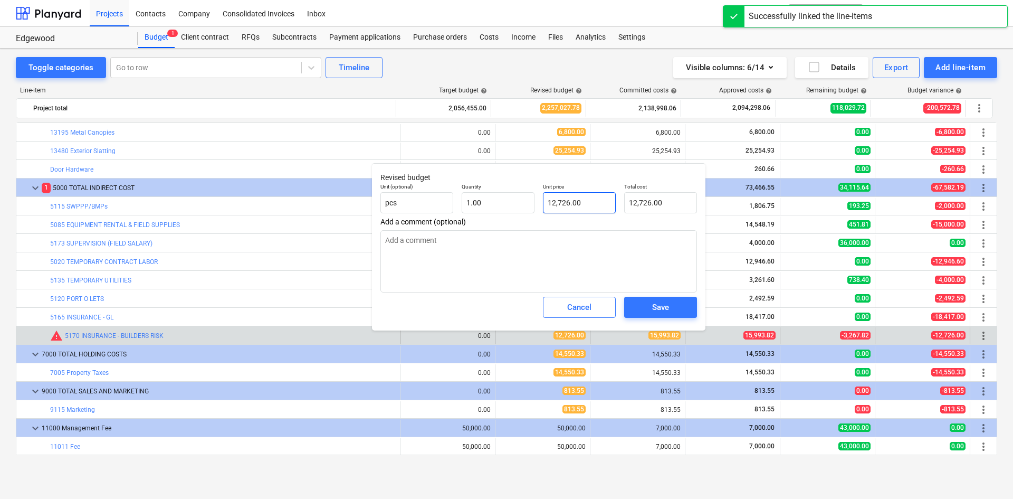
type input "12726"
drag, startPoint x: 572, startPoint y: 203, endPoint x: 480, endPoint y: 200, distance: 91.8
click at [480, 200] on div "Unit (optional) pcs Quantity 1.00 Unit price 12726 Total cost 12,726.00" at bounding box center [538, 198] width 325 height 39
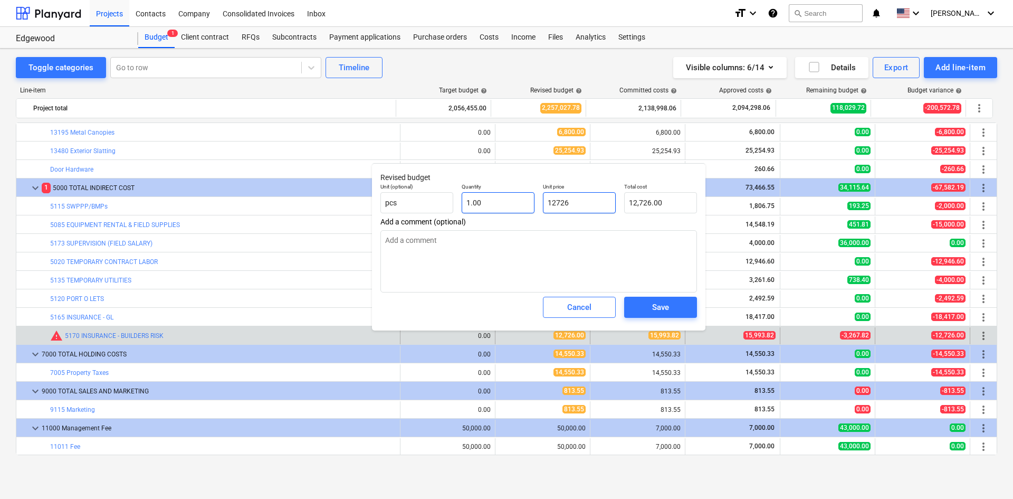
type textarea "x"
type input "1"
type input "1.00"
type textarea "x"
type input "15"
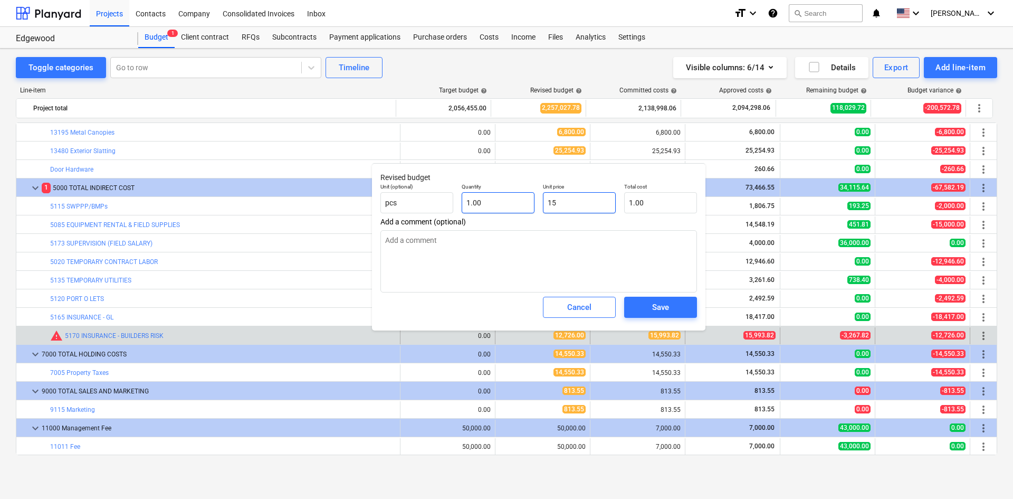
type input "15.00"
type textarea "x"
type input "159"
type input "159.00"
type textarea "x"
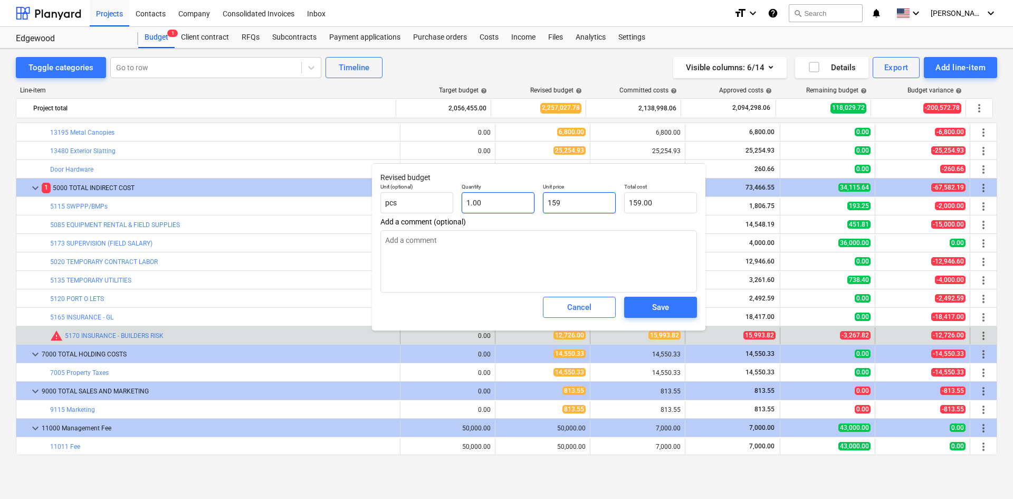
type input "1599"
type input "1,599.00"
type textarea "x"
type input "15993"
type input "15,993.00"
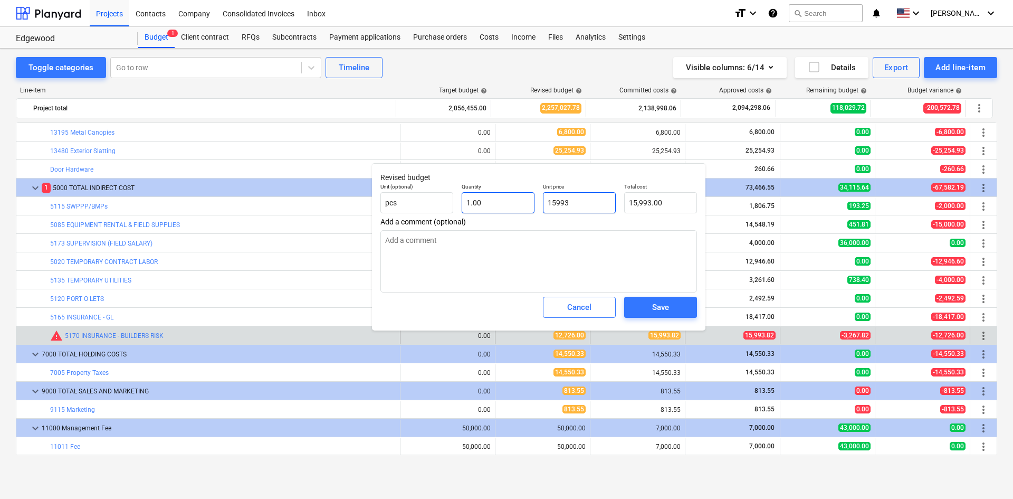
type textarea "x"
type input "15993."
type textarea "x"
type input "15993.8"
type input "15,993.80"
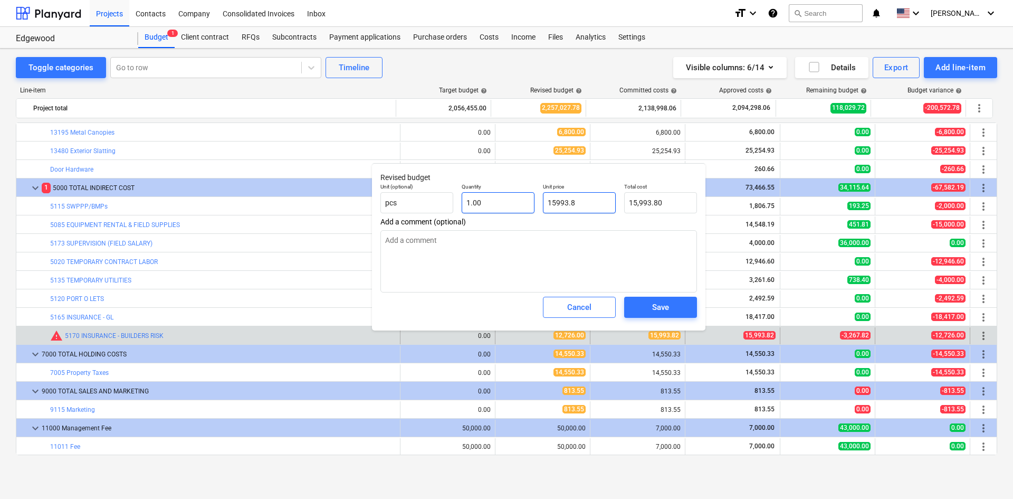
type textarea "x"
type input "15993.82"
type input "15,993.82"
type input "15993.82"
type textarea "x"
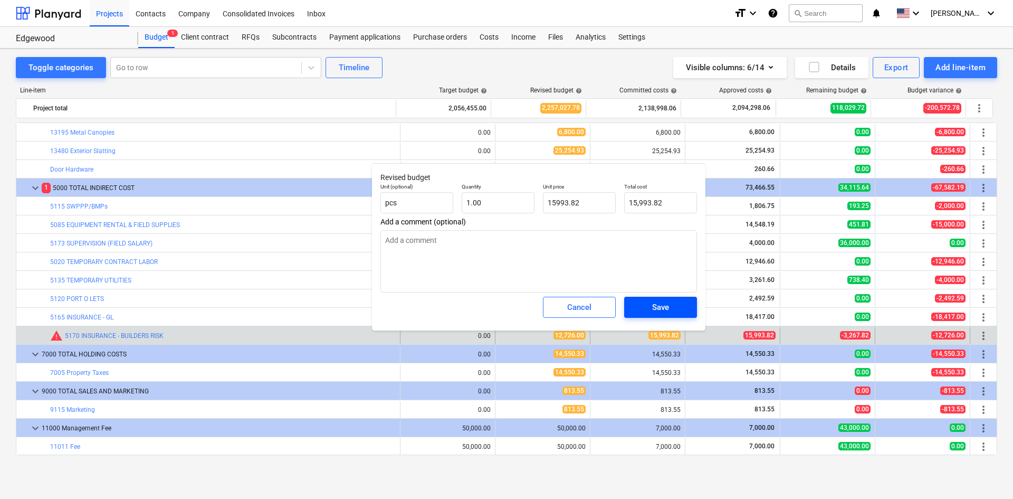
type input "15,993.82"
click at [653, 310] on div "Save" at bounding box center [660, 307] width 17 height 14
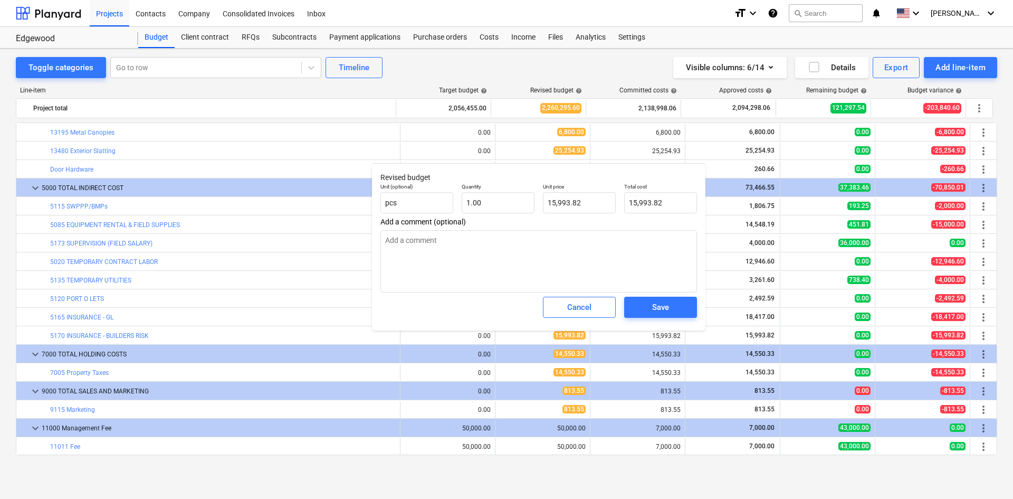
type textarea "x"
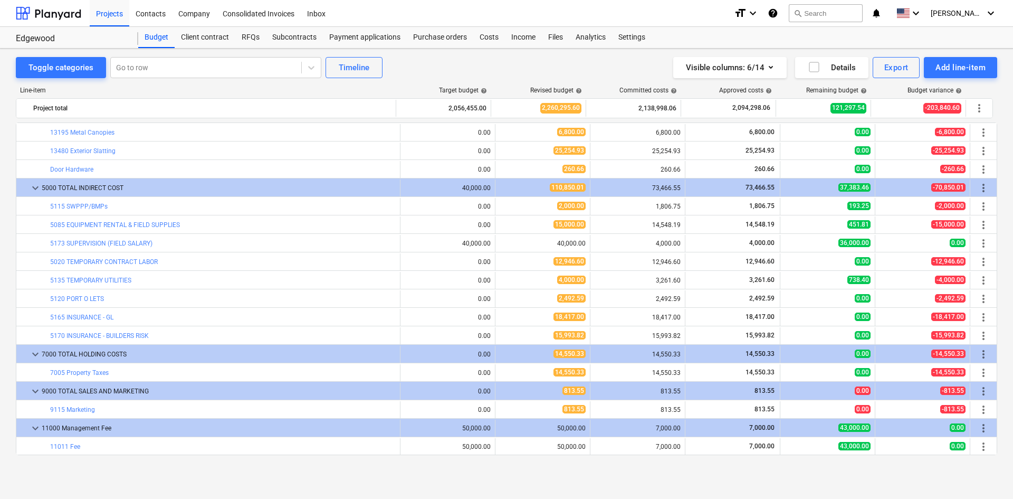
drag, startPoint x: 2, startPoint y: 128, endPoint x: 0, endPoint y: 135, distance: 6.7
click at [2, 128] on div "Toggle categories Go to row Timeline Visible columns : 6/14 Details Export Add …" at bounding box center [506, 262] width 1013 height 427
